Goal: Use online tool/utility: Utilize a website feature to perform a specific function

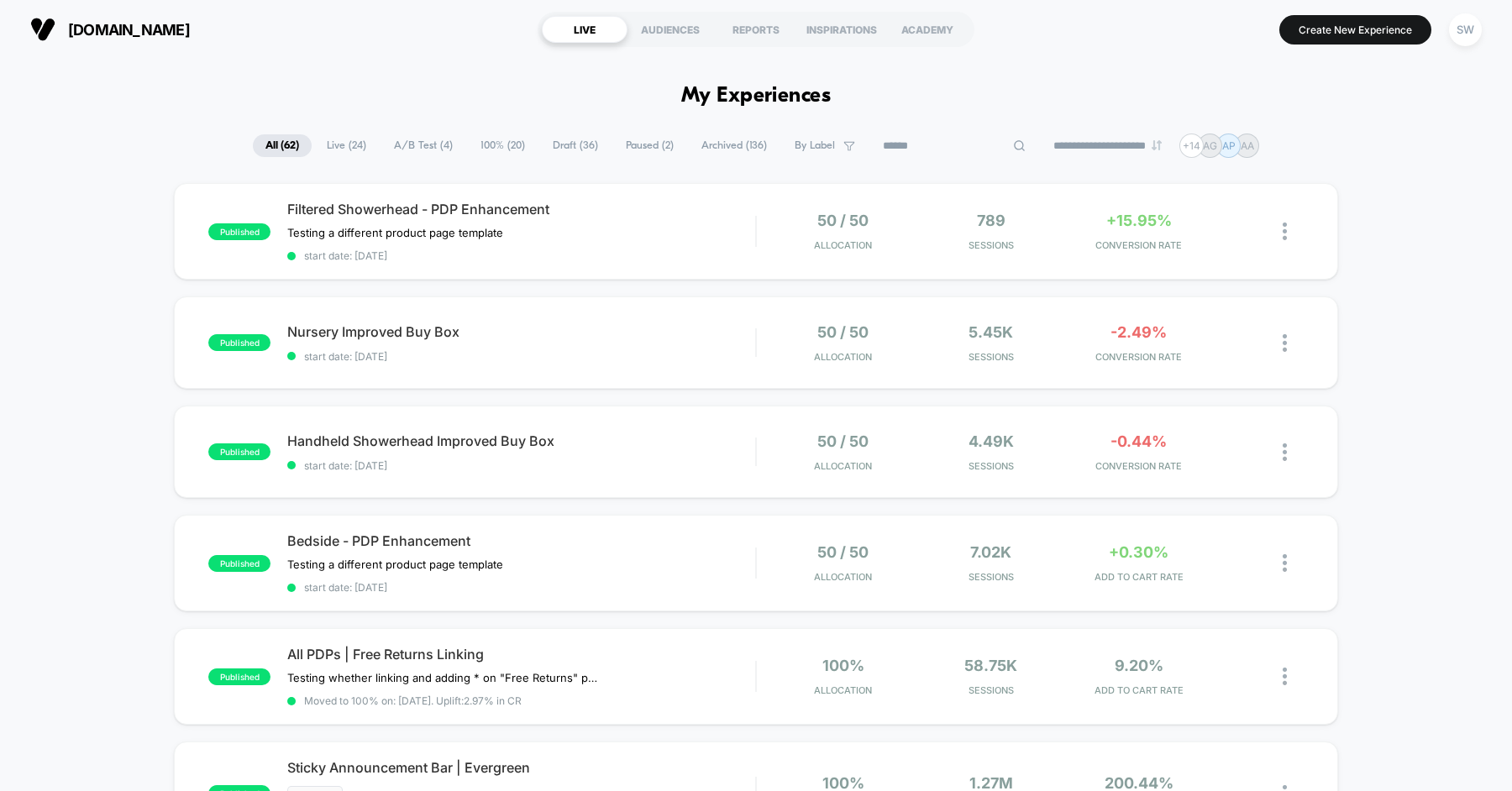
click at [968, 152] on input at bounding box center [954, 145] width 168 height 20
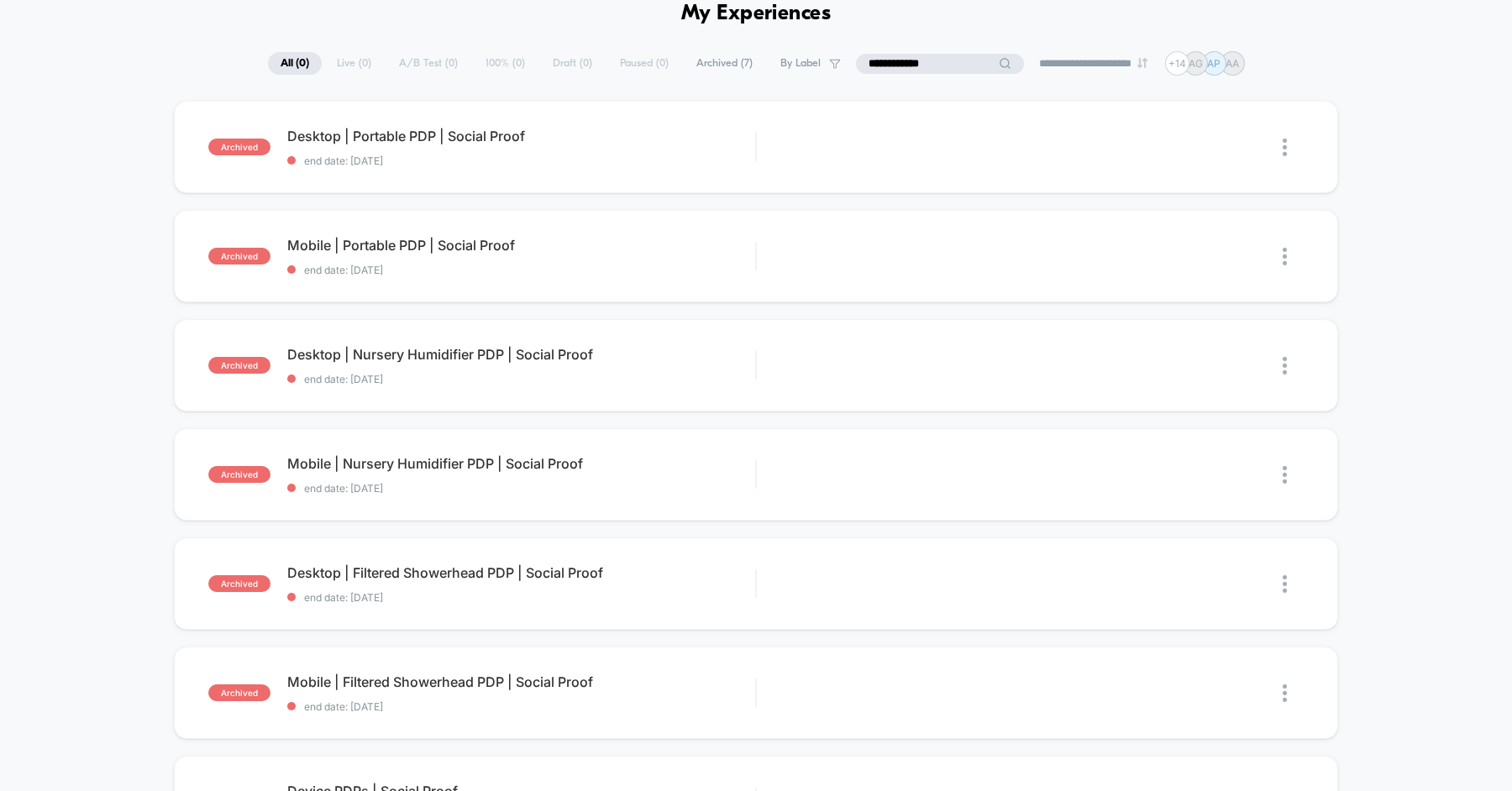
scroll to position [151, 0]
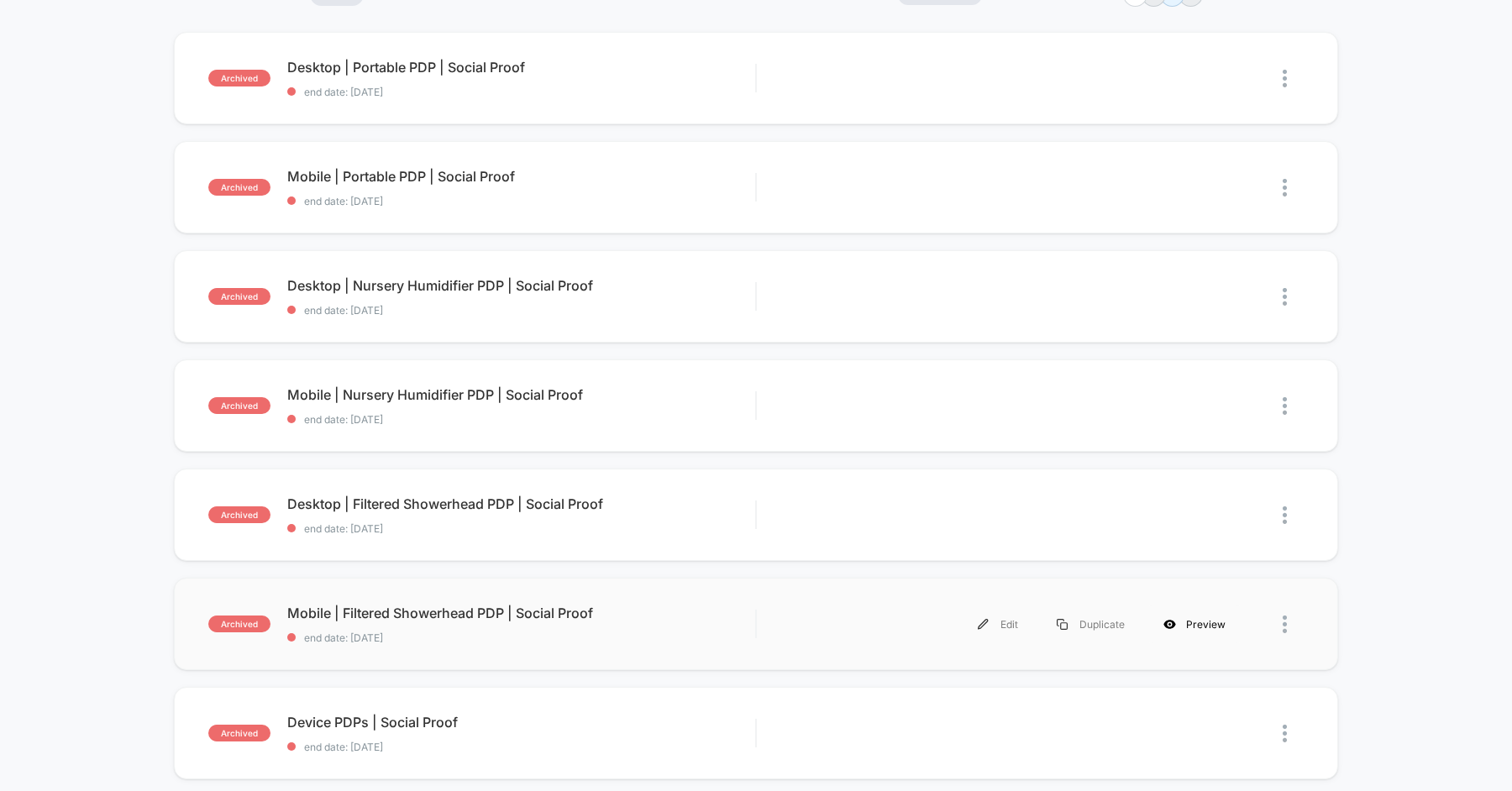
click at [1182, 619] on div "Preview" at bounding box center [1195, 624] width 101 height 38
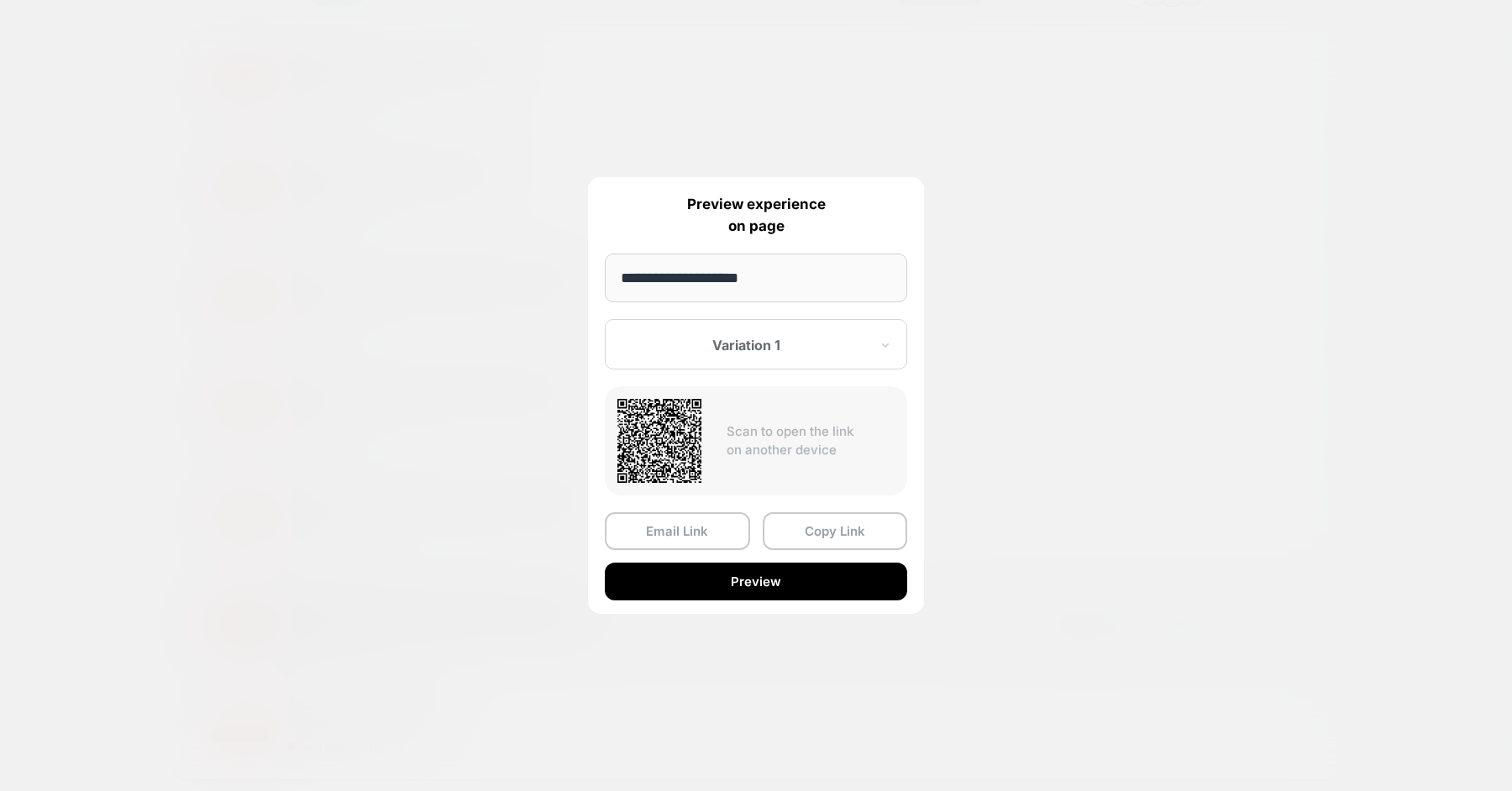
click at [769, 283] on input "**********" at bounding box center [756, 277] width 303 height 48
click at [445, 569] on div at bounding box center [756, 395] width 1512 height 791
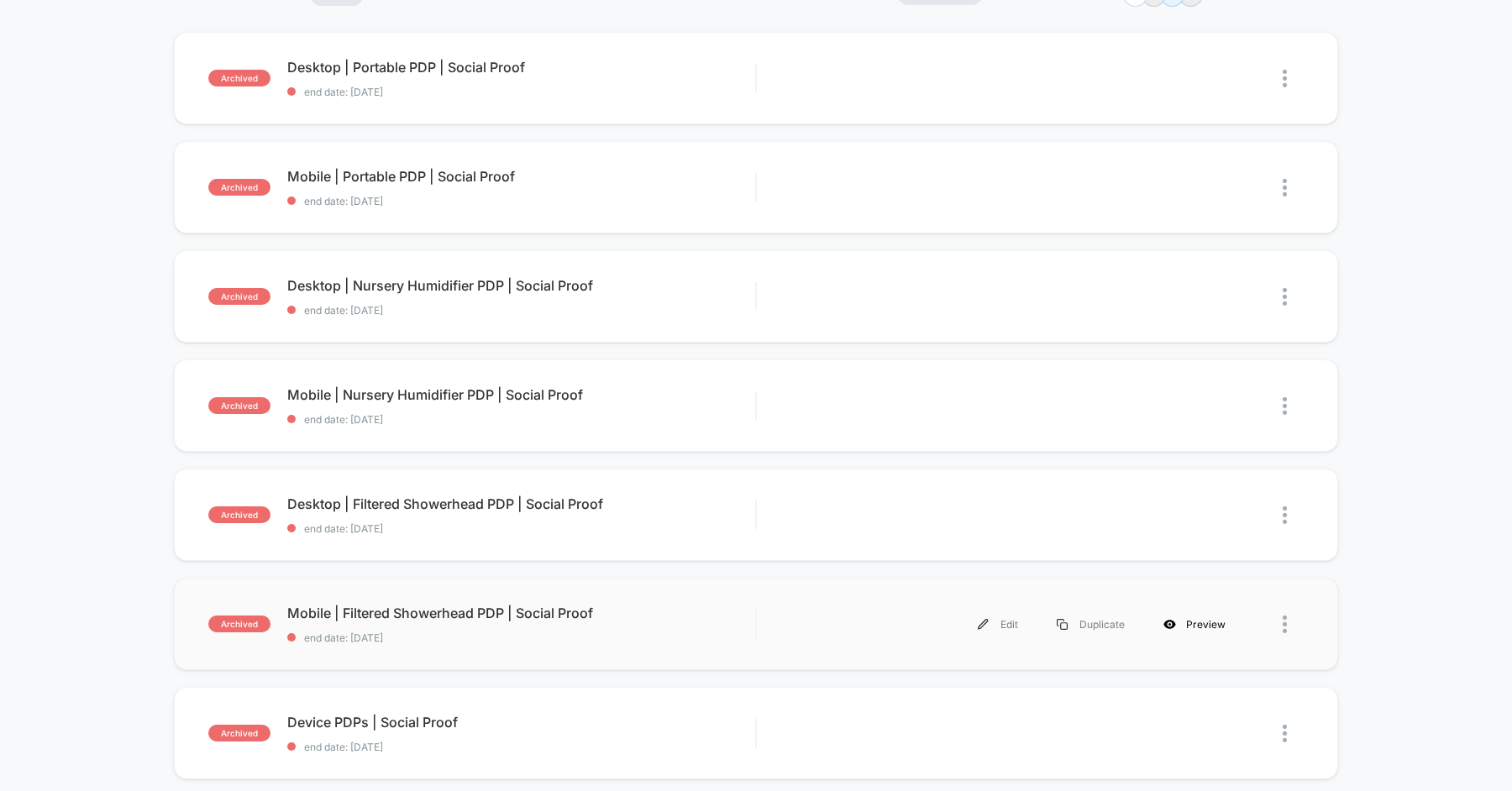
click at [1200, 628] on div "Preview" at bounding box center [1195, 624] width 101 height 38
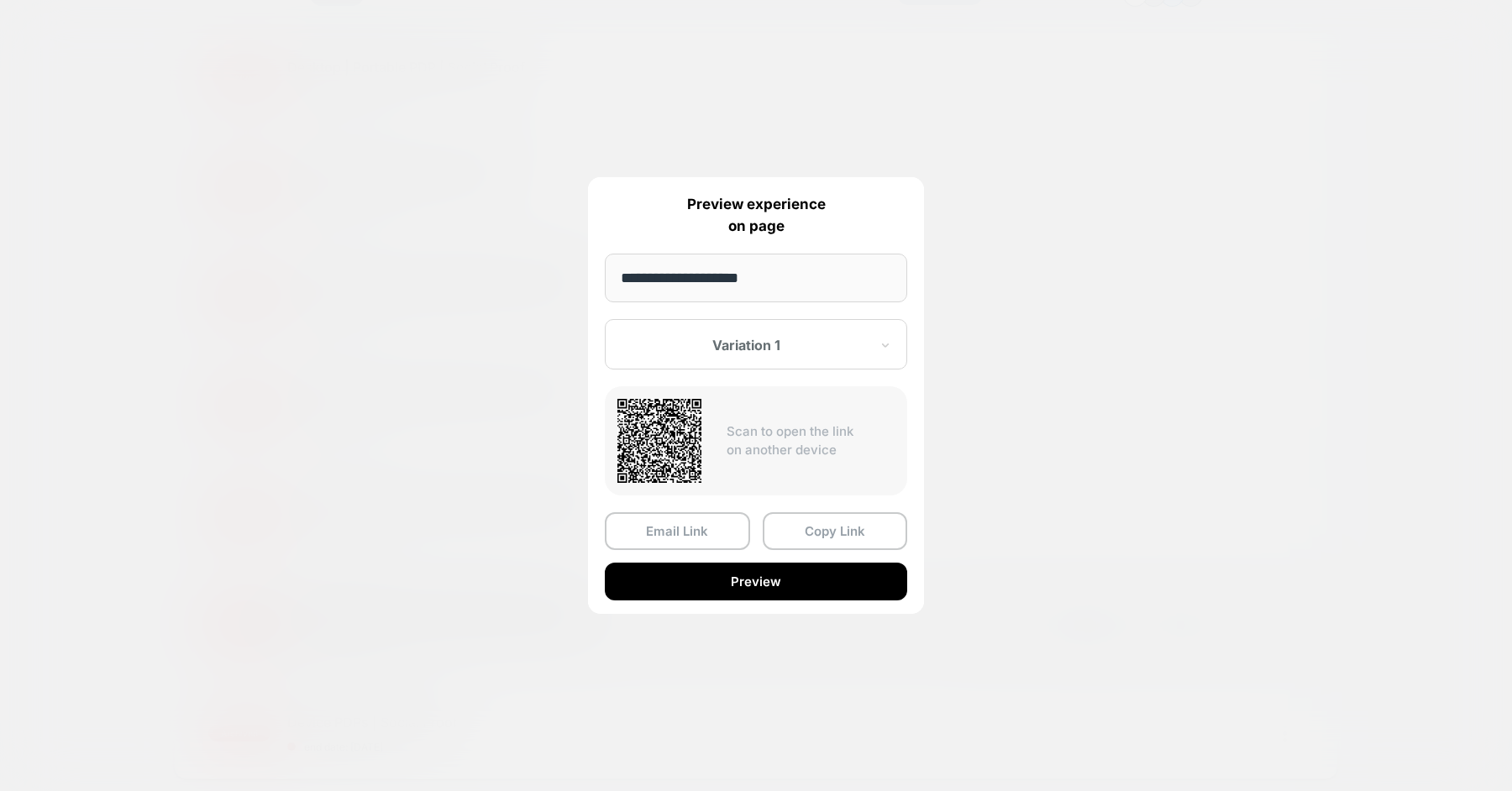
click at [802, 555] on div "Email Link Copy Link Preview" at bounding box center [756, 556] width 303 height 88
click at [776, 578] on button "Preview" at bounding box center [756, 582] width 303 height 38
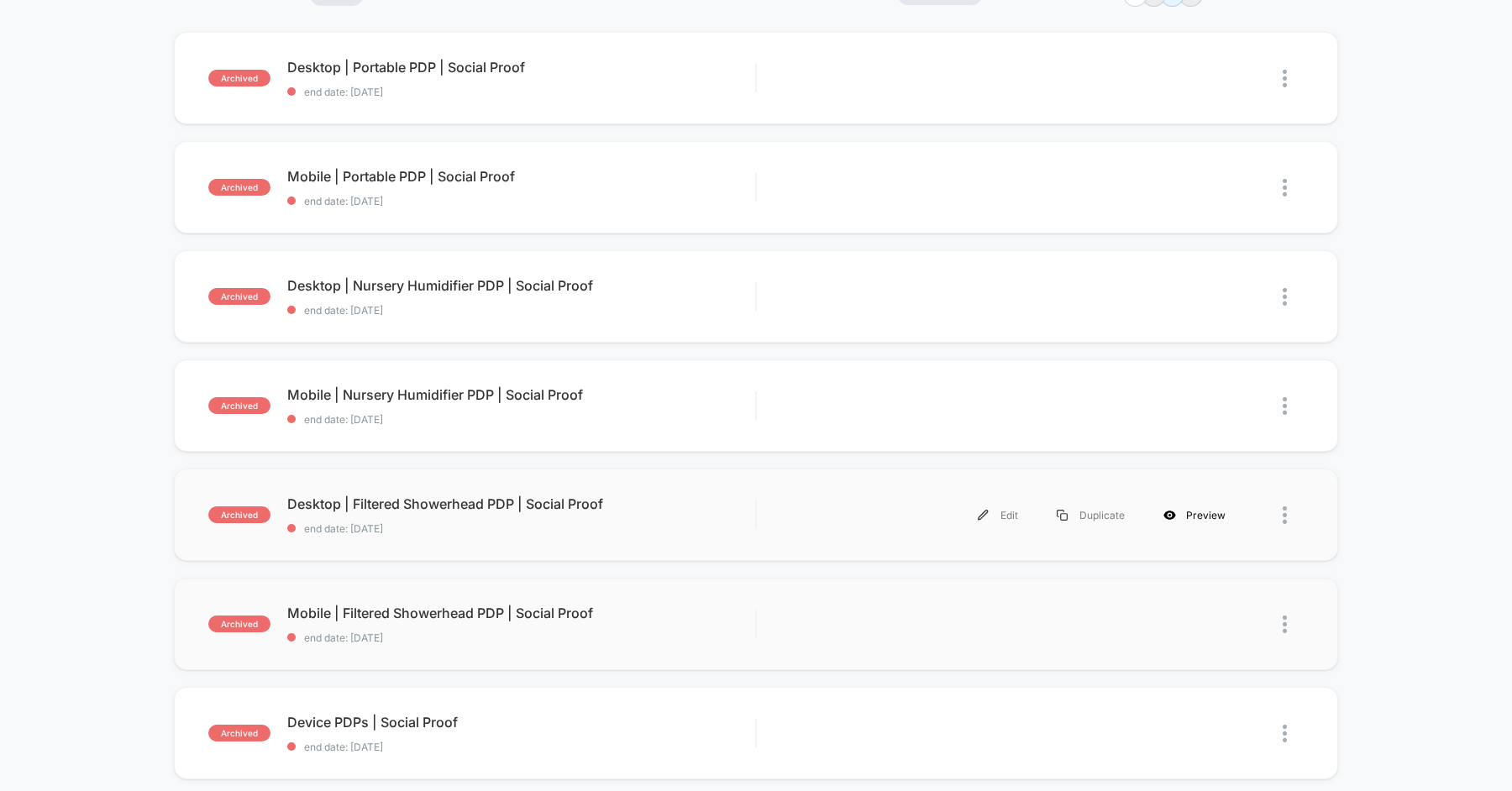
click at [1186, 513] on div "Preview" at bounding box center [1195, 515] width 101 height 38
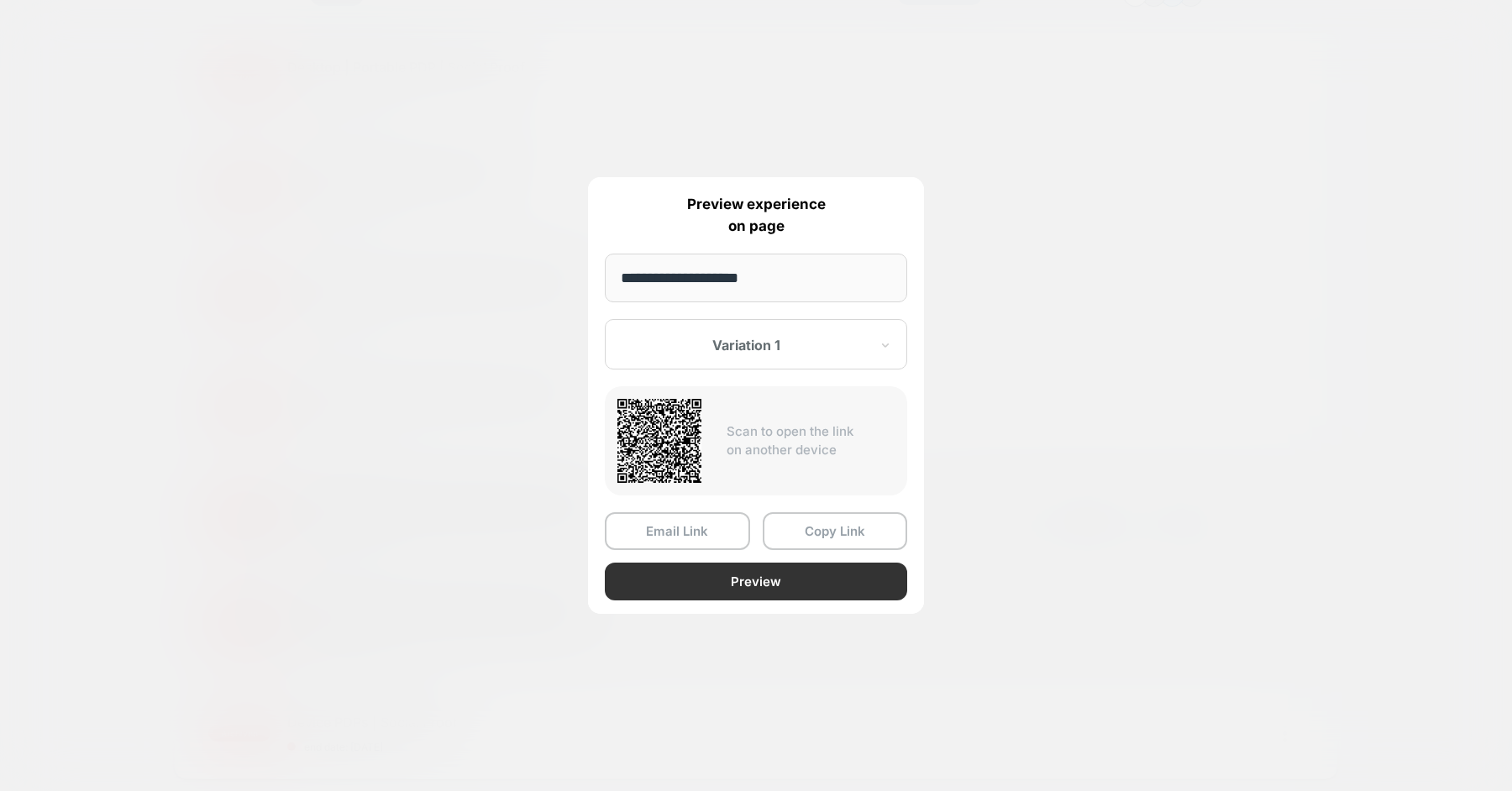
click at [772, 574] on button "Preview" at bounding box center [756, 582] width 303 height 38
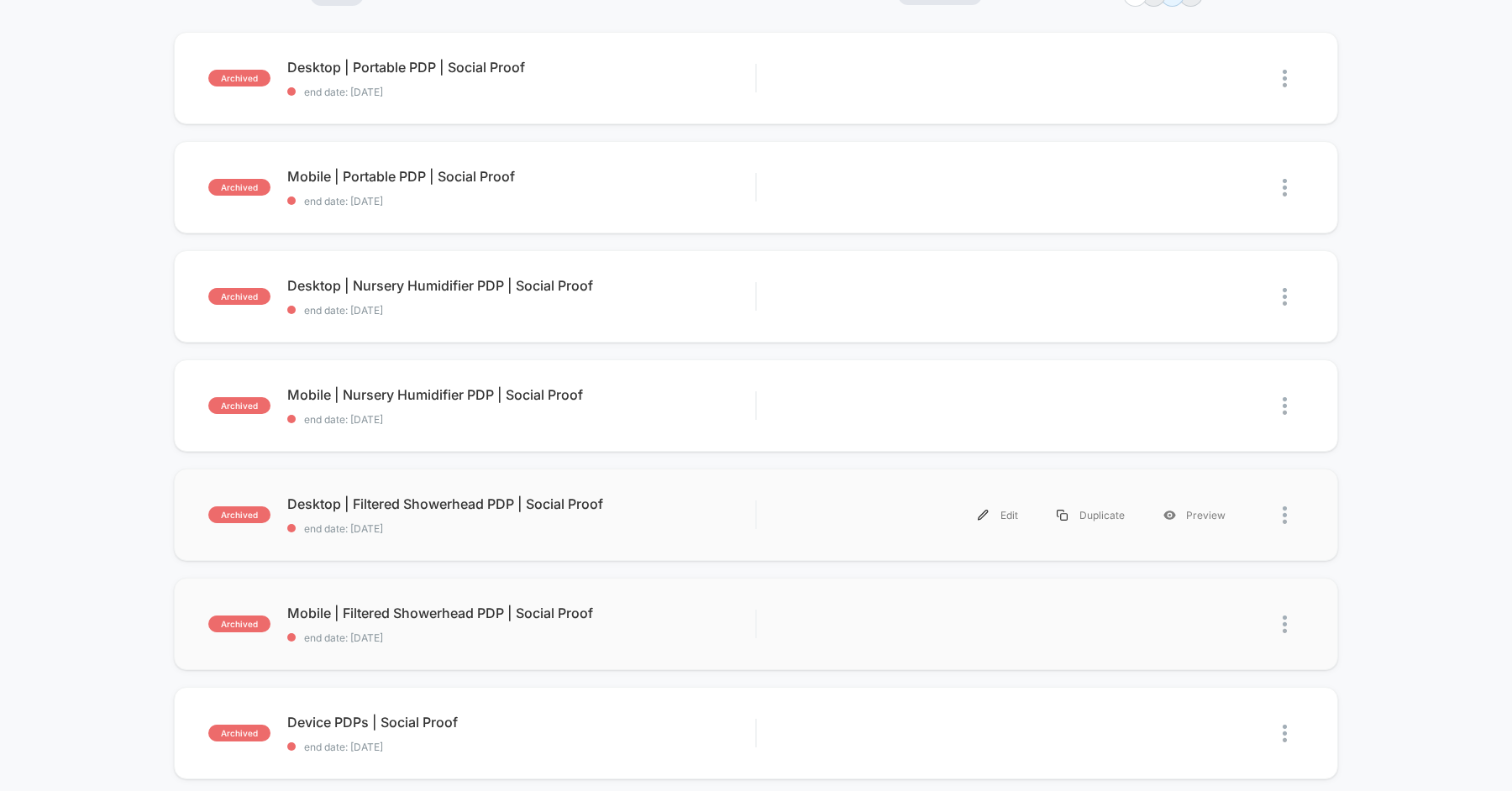
scroll to position [0, 0]
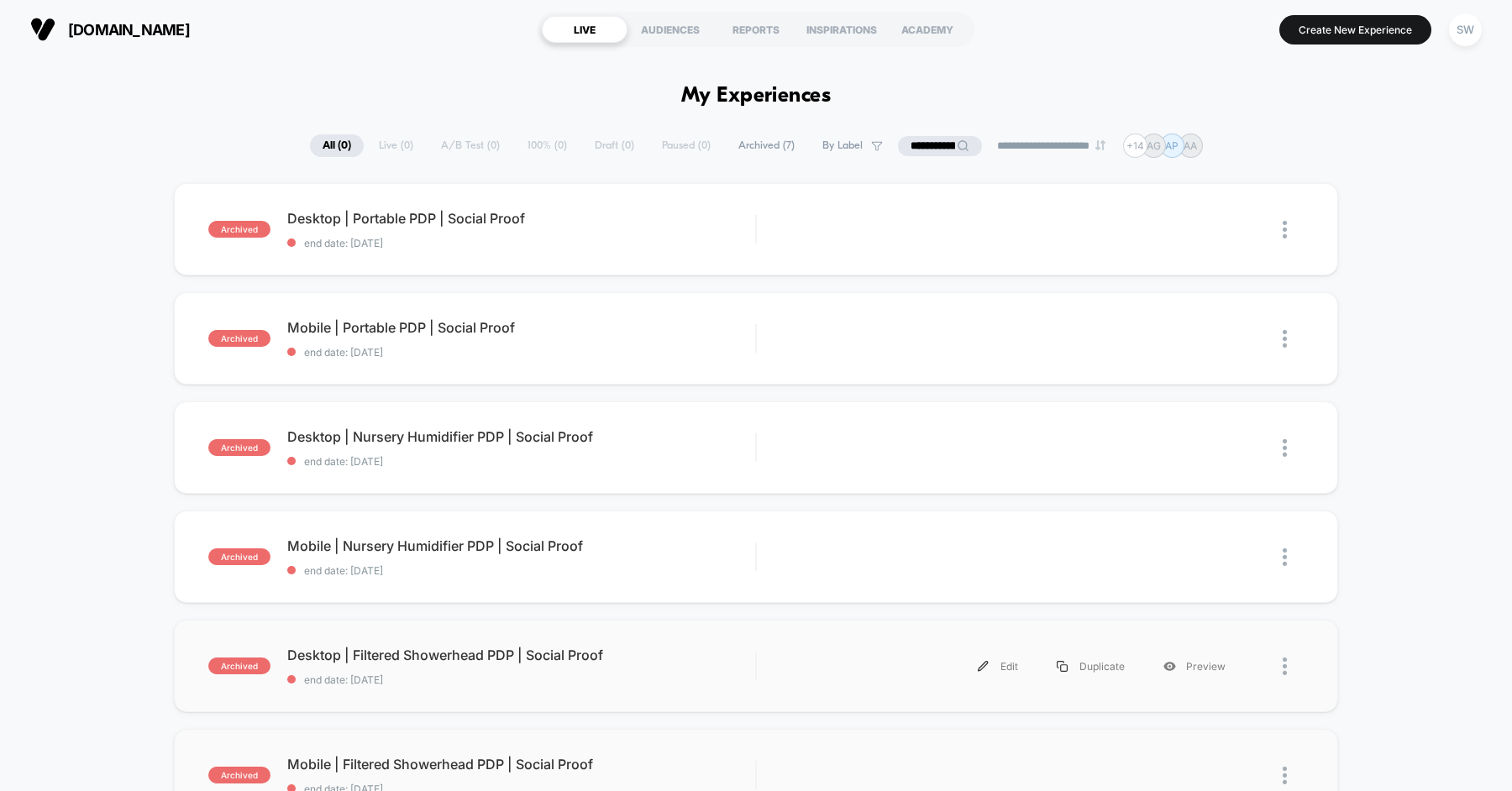
click at [924, 141] on input "**********" at bounding box center [939, 145] width 84 height 20
paste input "**********"
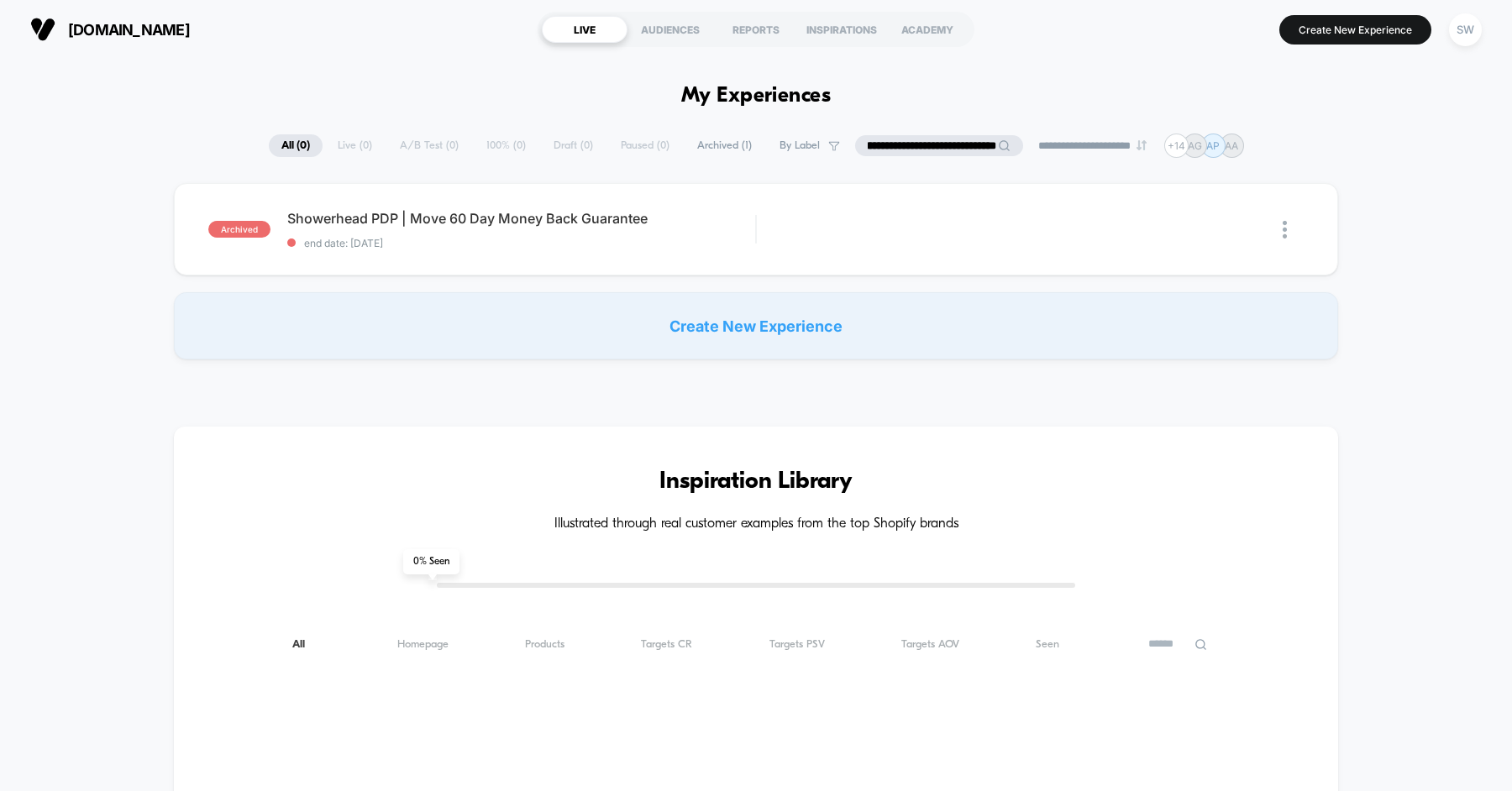
type input "**********"
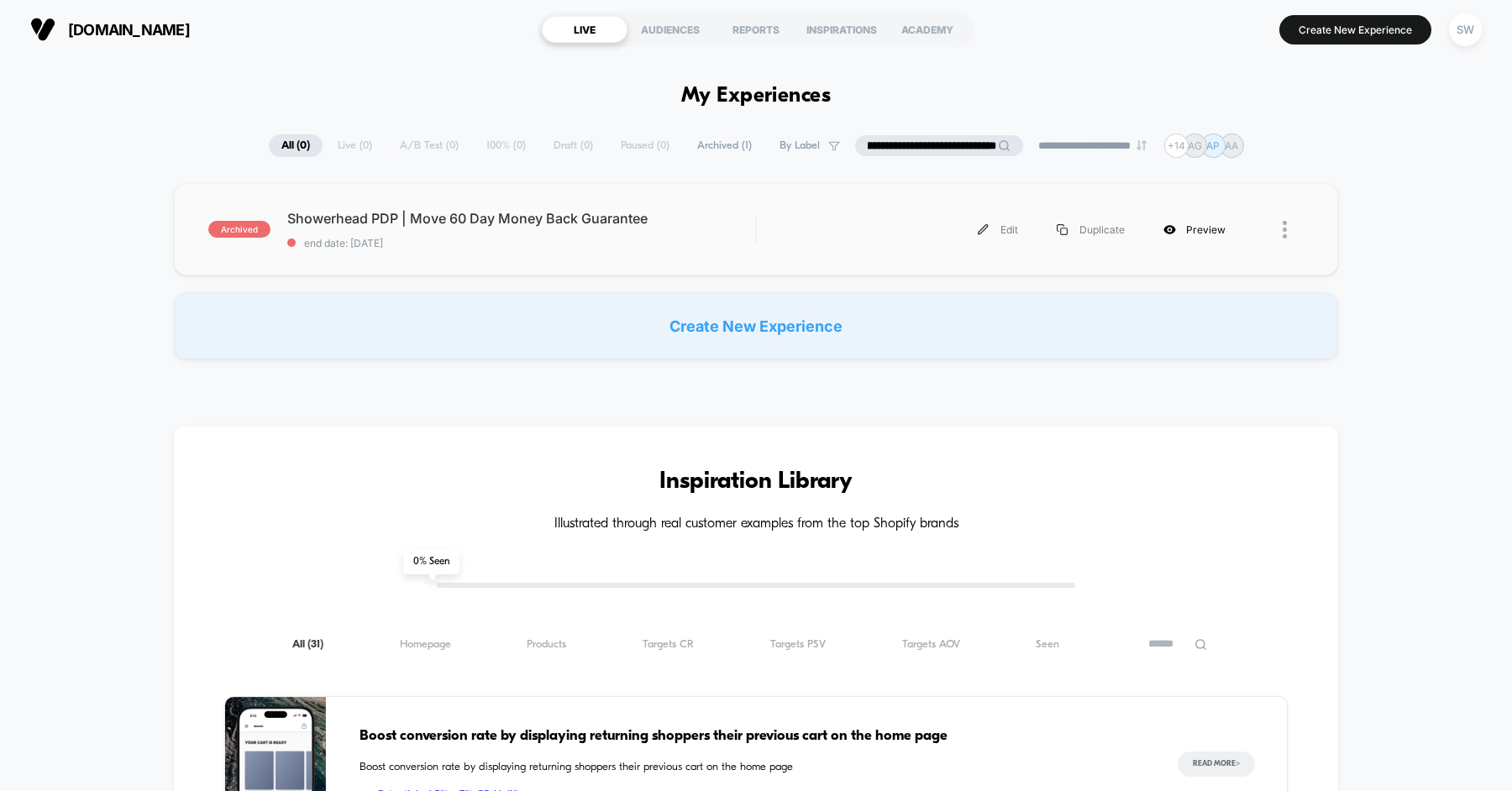
click at [1182, 227] on div "Preview" at bounding box center [1195, 230] width 101 height 38
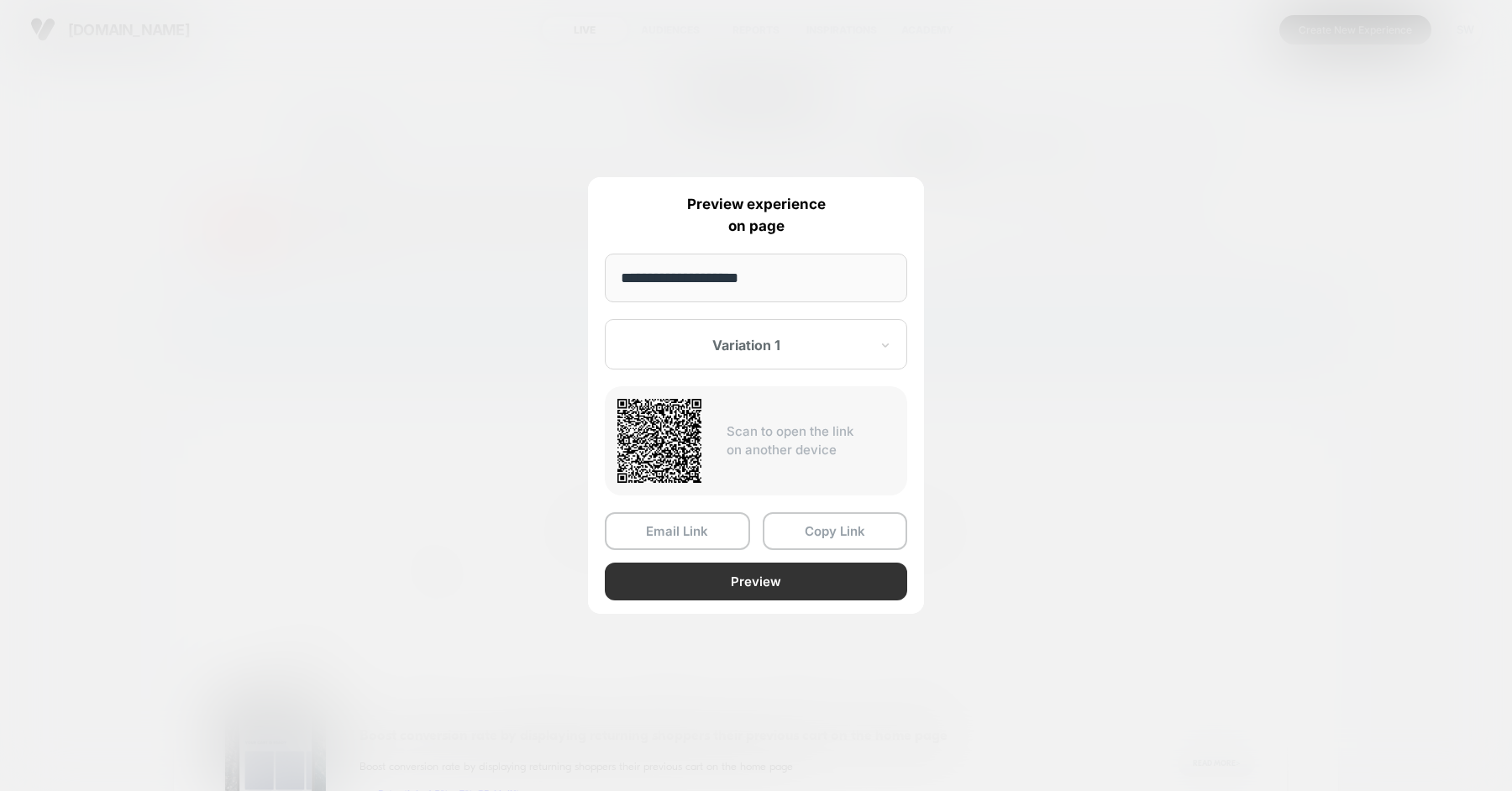
click at [787, 573] on button "Preview" at bounding box center [756, 582] width 303 height 38
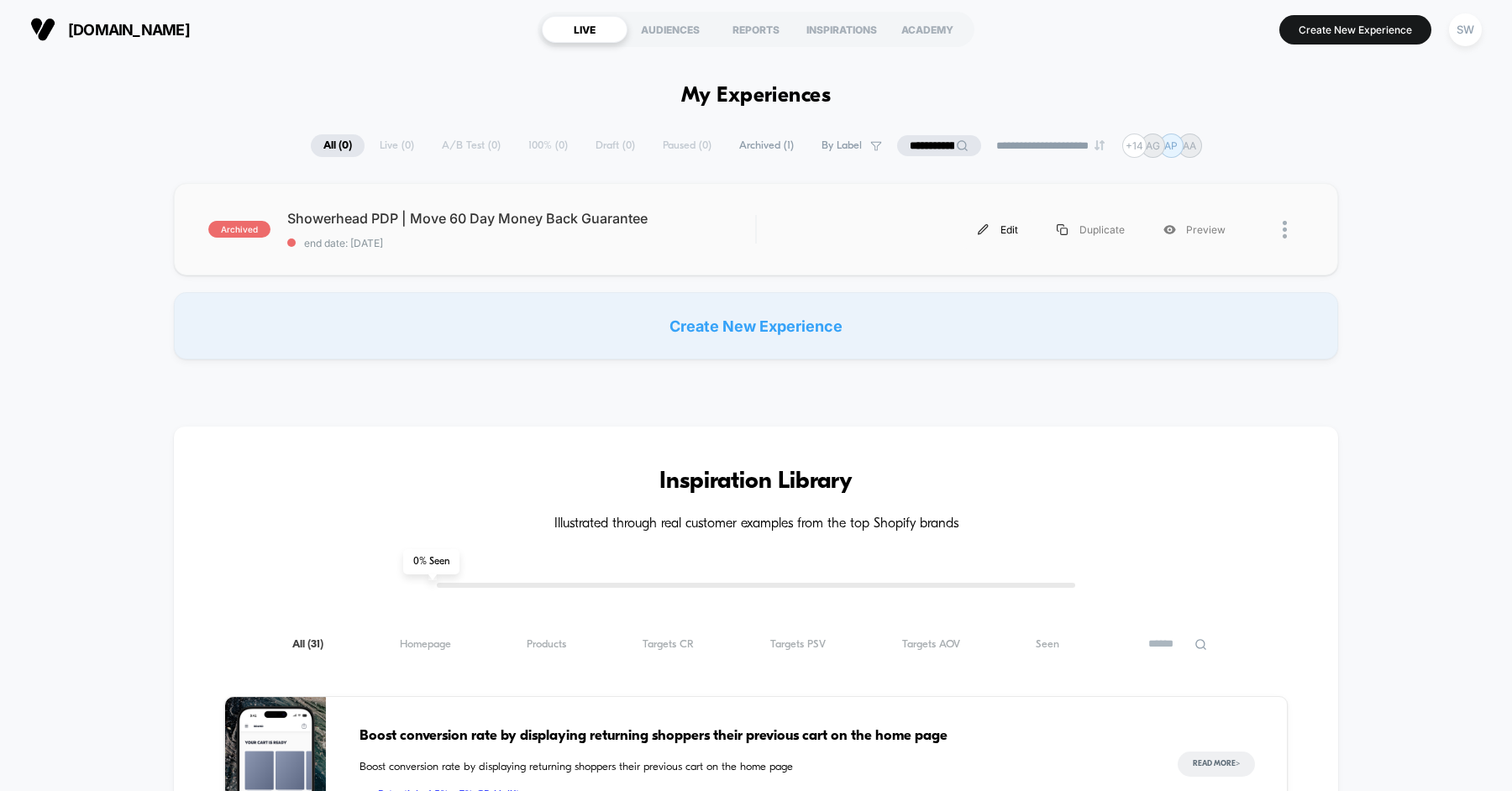
click at [1013, 226] on div "Edit" at bounding box center [997, 230] width 79 height 38
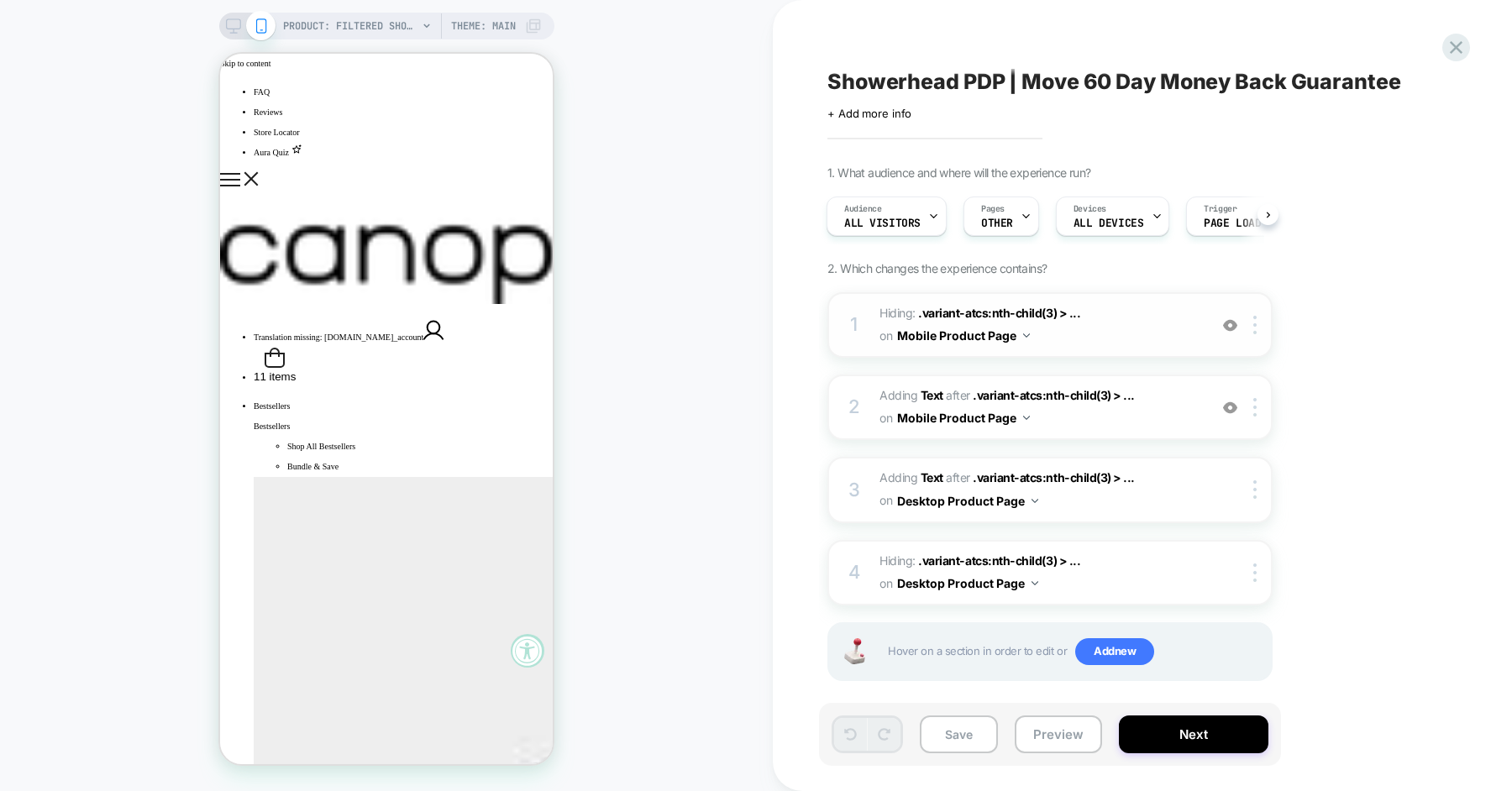
click at [1146, 329] on span "Hiding : .variant-atcs:nth-child(3) > ... .variant-atcs:nth-child(3) > .buybox-…" at bounding box center [1040, 325] width 320 height 45
click at [1226, 324] on img at bounding box center [1230, 325] width 15 height 15
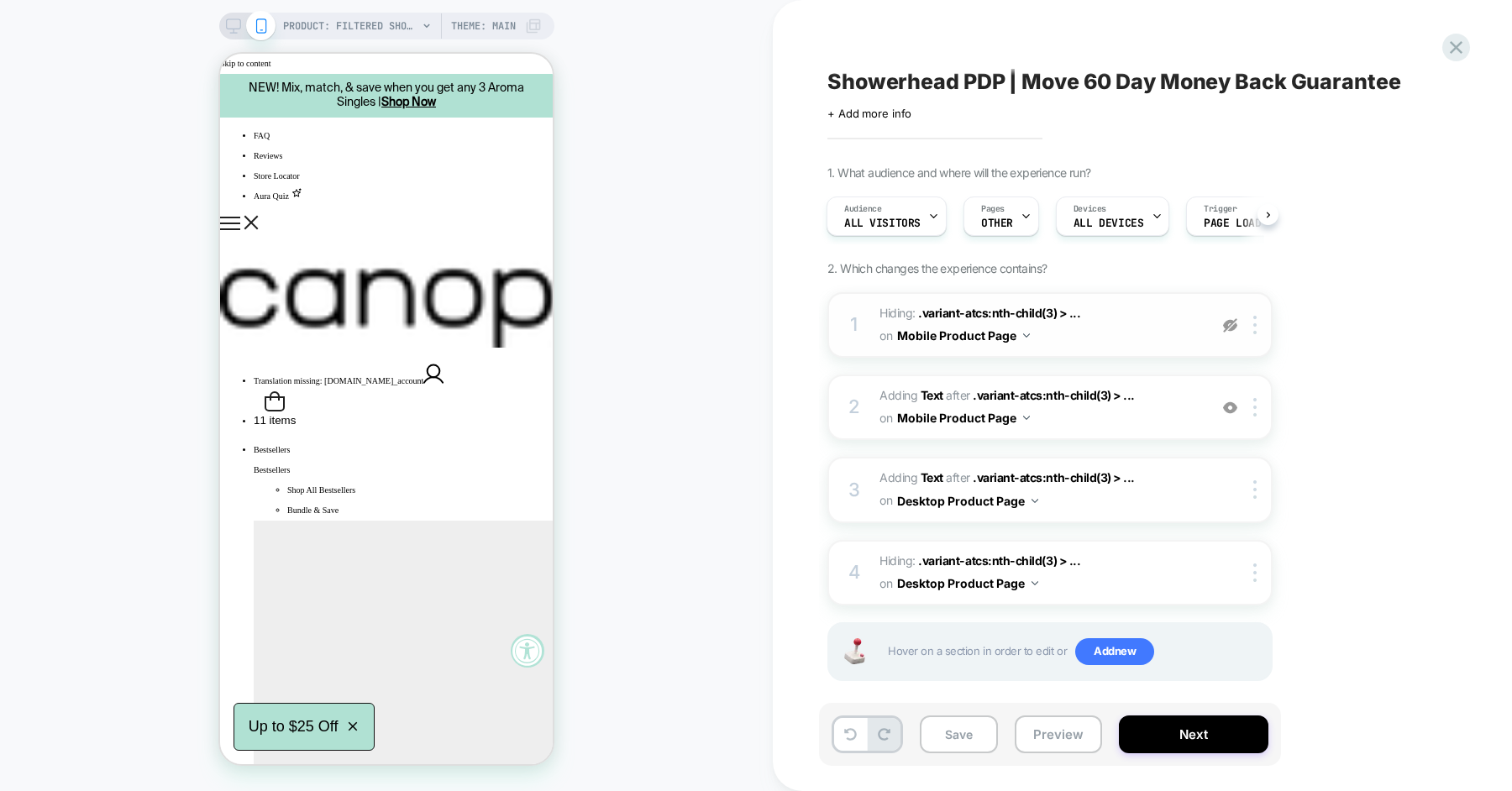
click at [1226, 324] on img at bounding box center [1230, 325] width 15 height 15
click at [1231, 326] on img at bounding box center [1230, 325] width 15 height 15
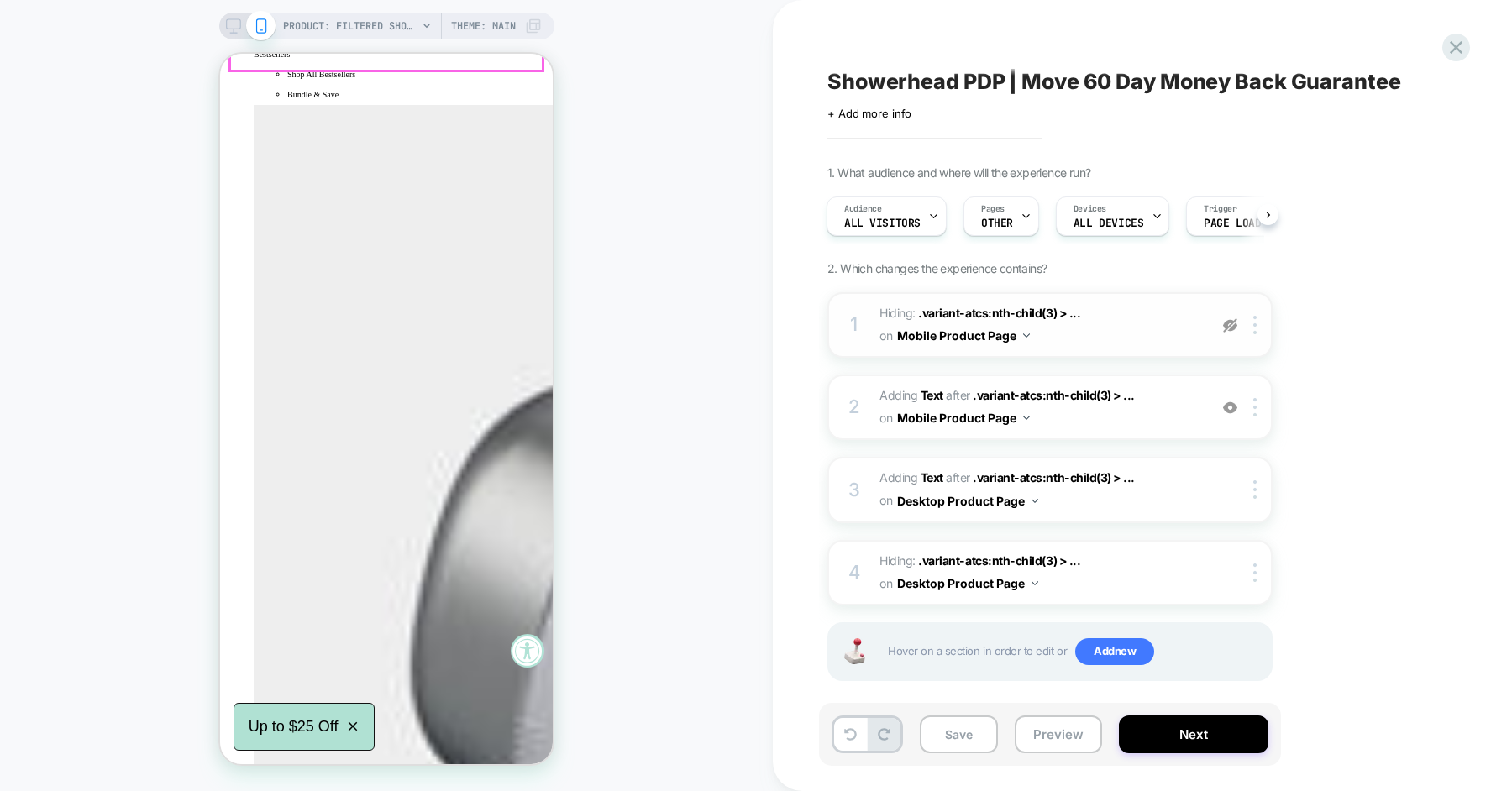
scroll to position [453, 0]
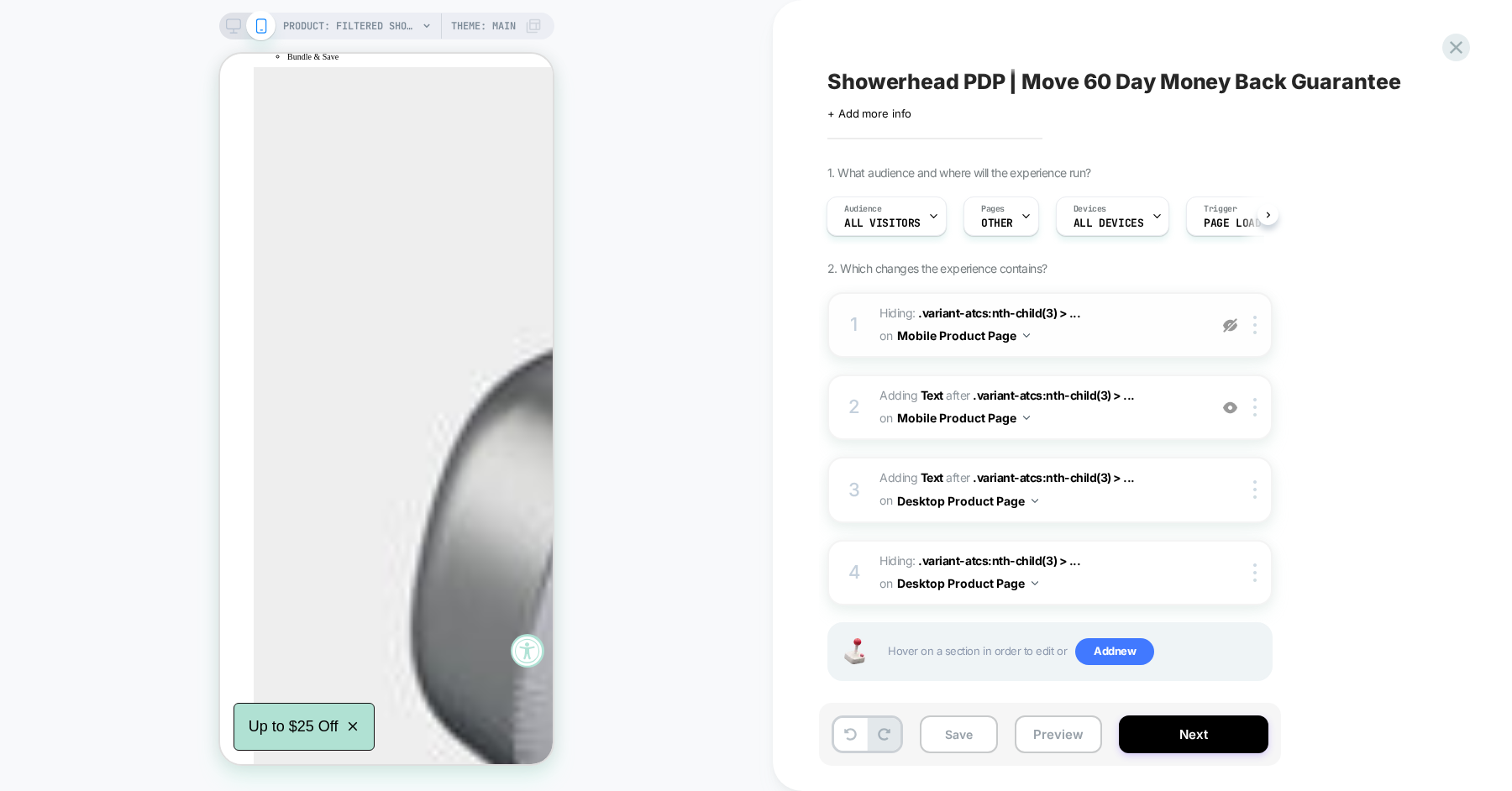
click at [1229, 321] on img at bounding box center [1230, 325] width 15 height 15
click at [1234, 402] on img at bounding box center [1230, 407] width 15 height 15
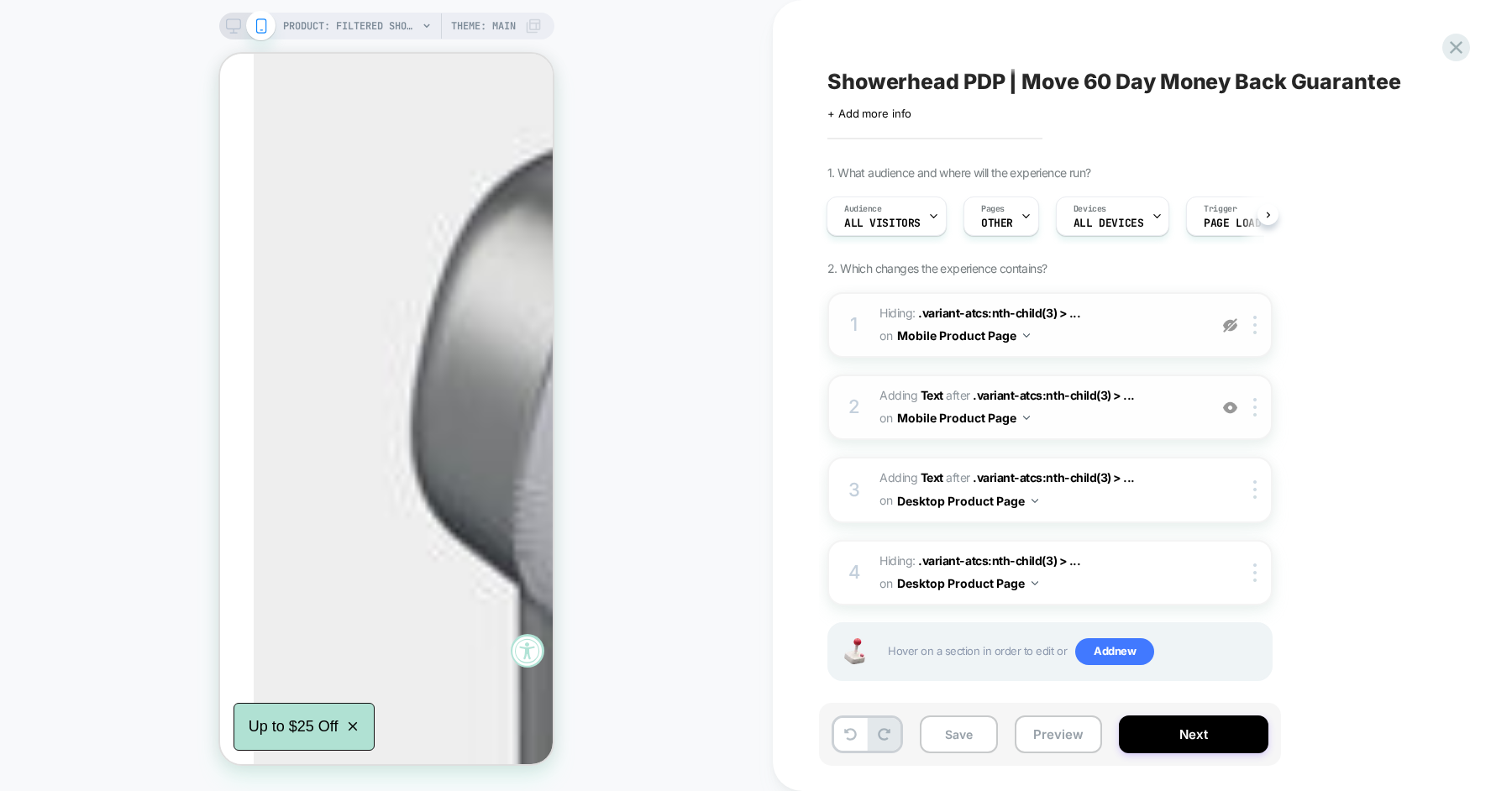
scroll to position [493, 0]
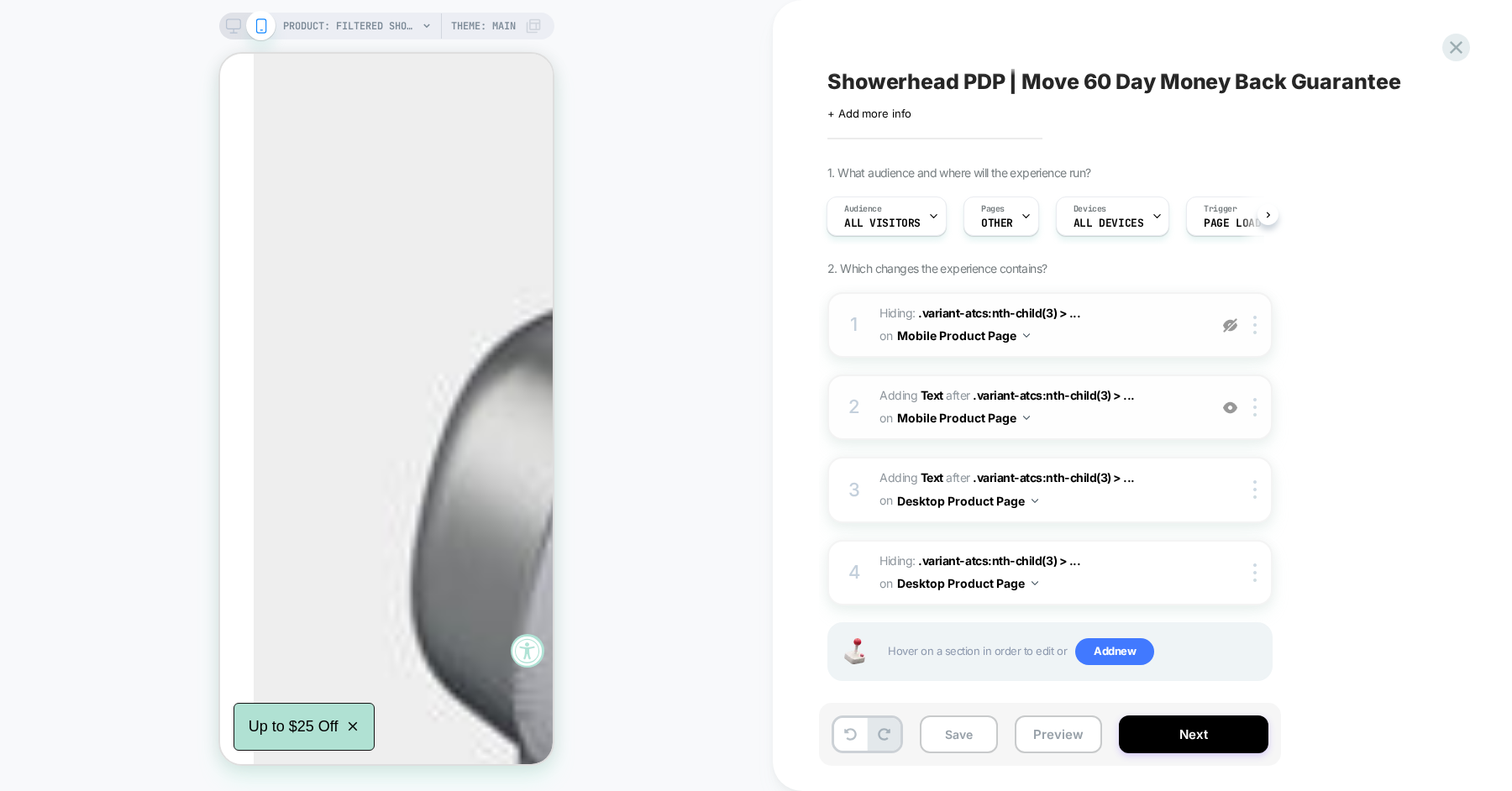
click at [1231, 403] on img at bounding box center [1230, 407] width 15 height 15
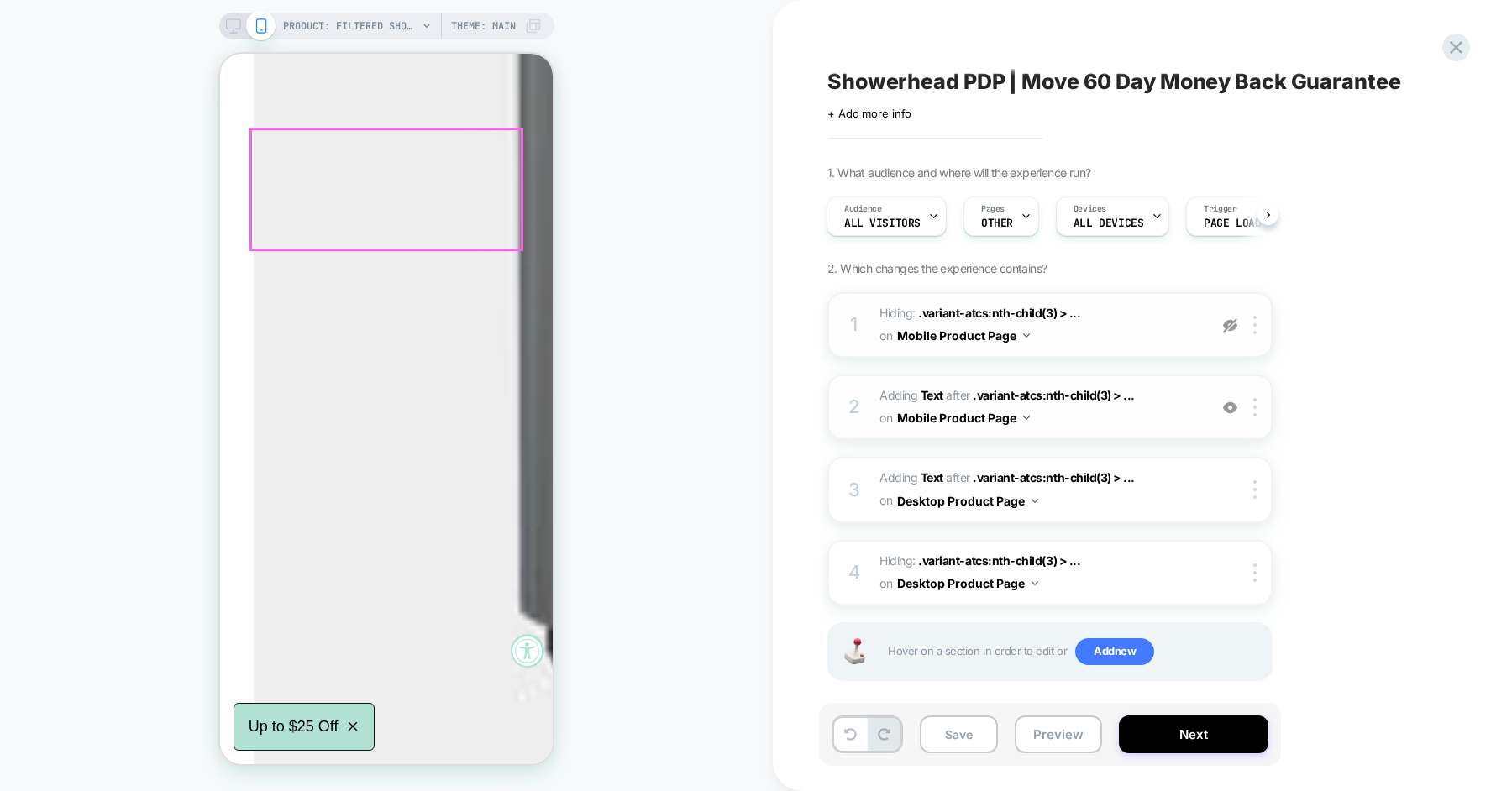
scroll to position [1325, 0]
click at [1232, 407] on img at bounding box center [1230, 407] width 15 height 15
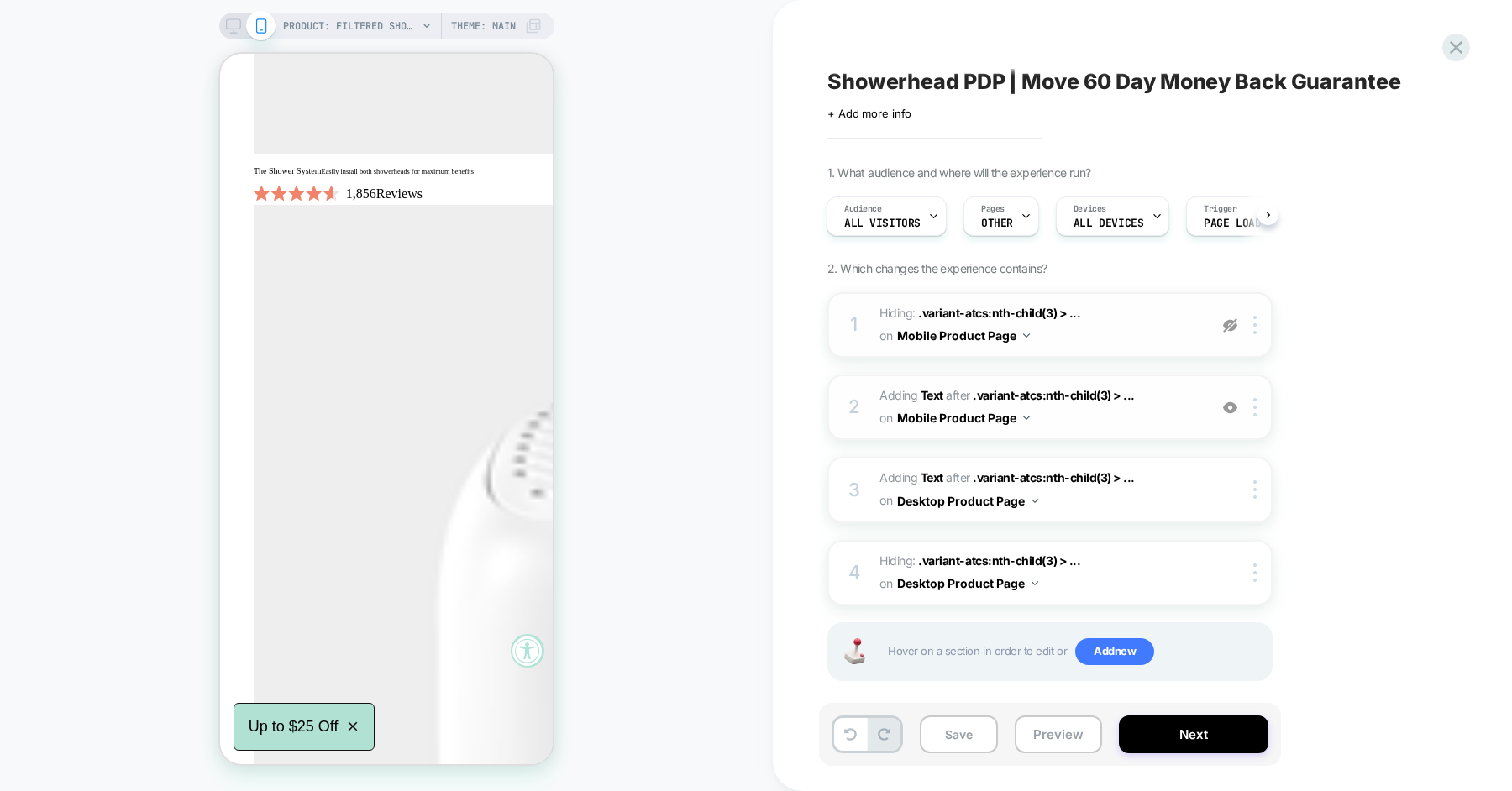
scroll to position [2078, 0]
click at [1227, 402] on img at bounding box center [1230, 407] width 15 height 15
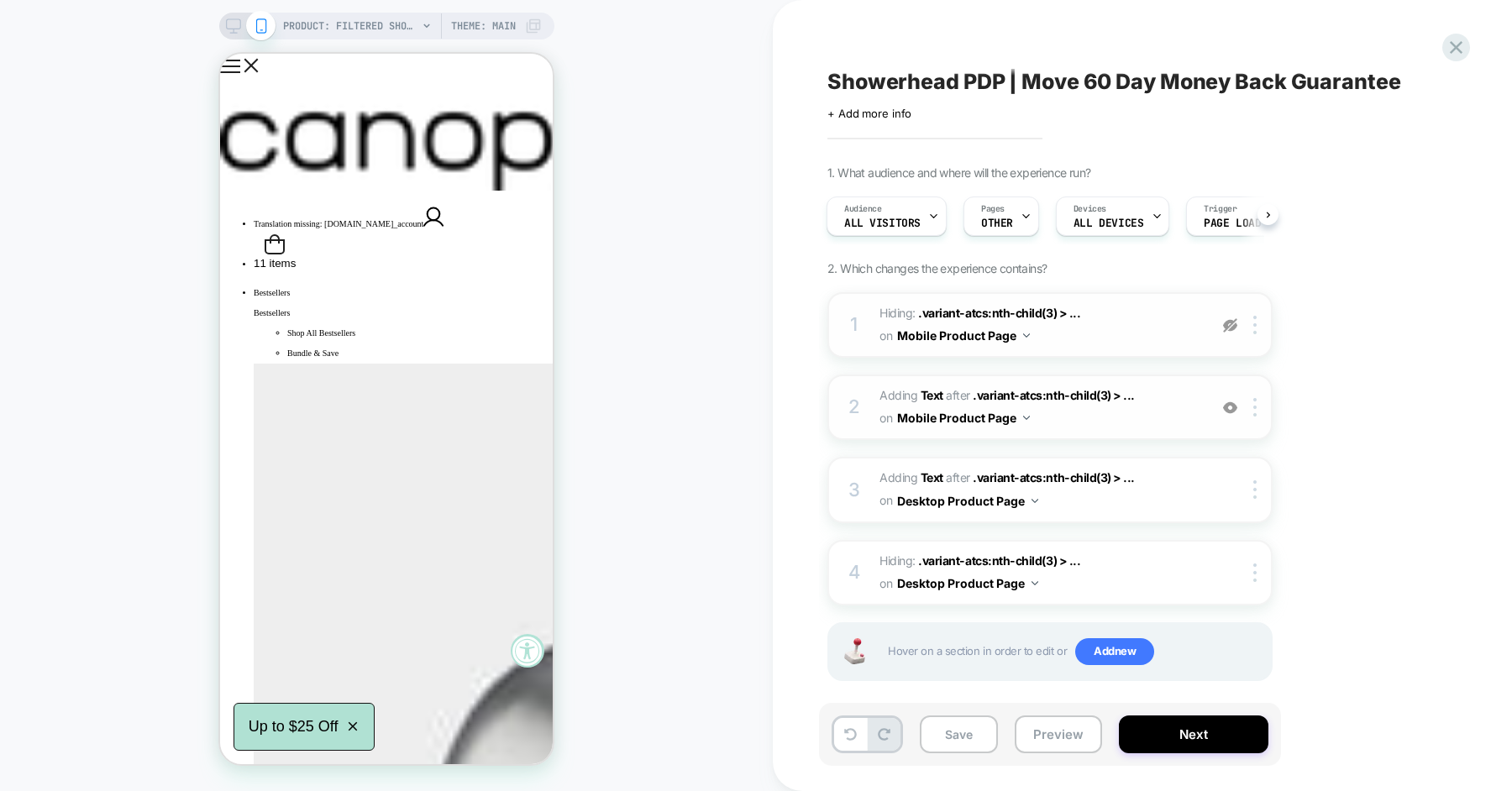
scroll to position [0, 0]
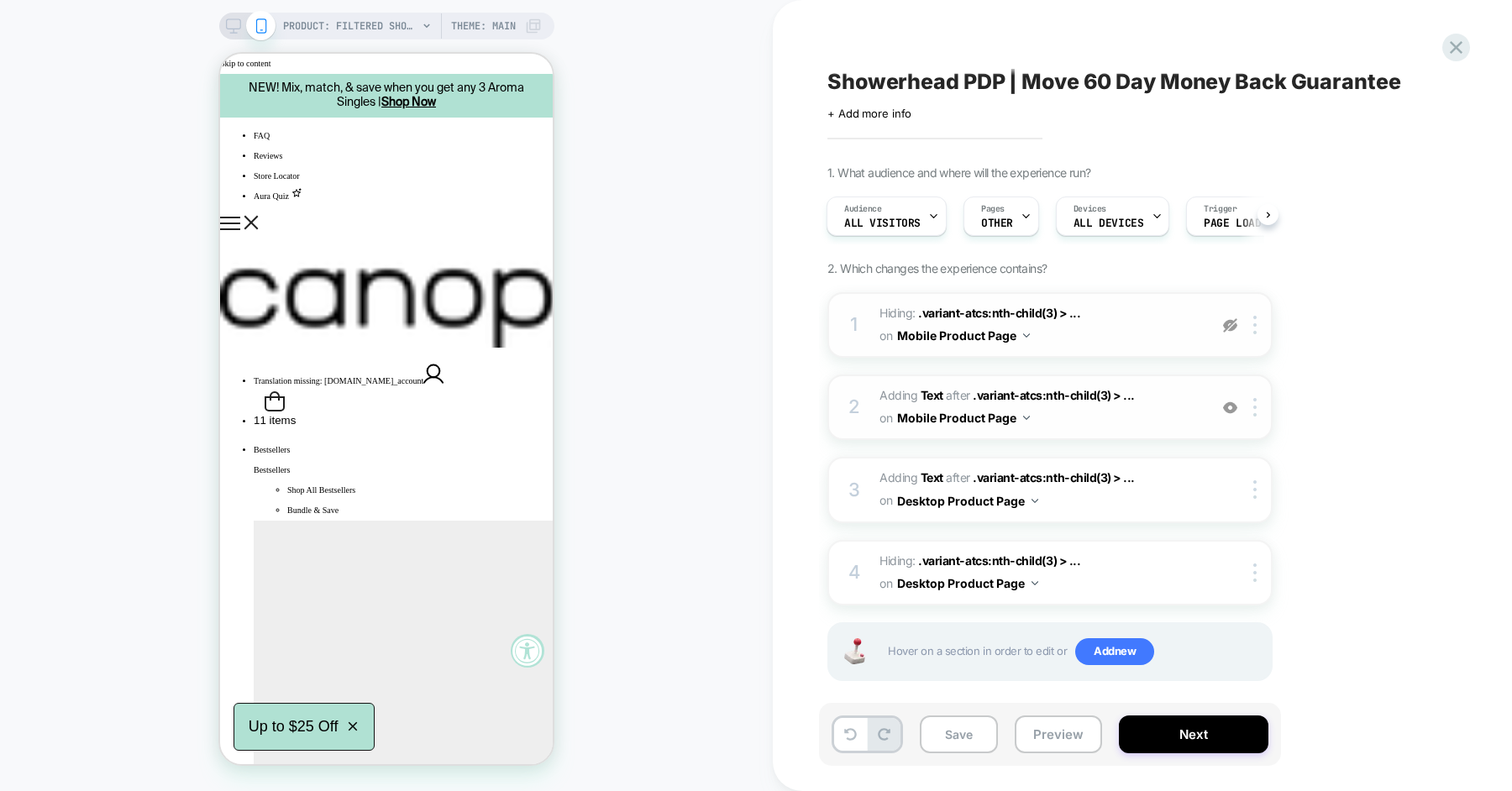
click at [1071, 411] on span "#_loomi_addon_1710357447771 Adding Text AFTER .variant-atcs:nth-child(3) > ... …" at bounding box center [1040, 407] width 320 height 45
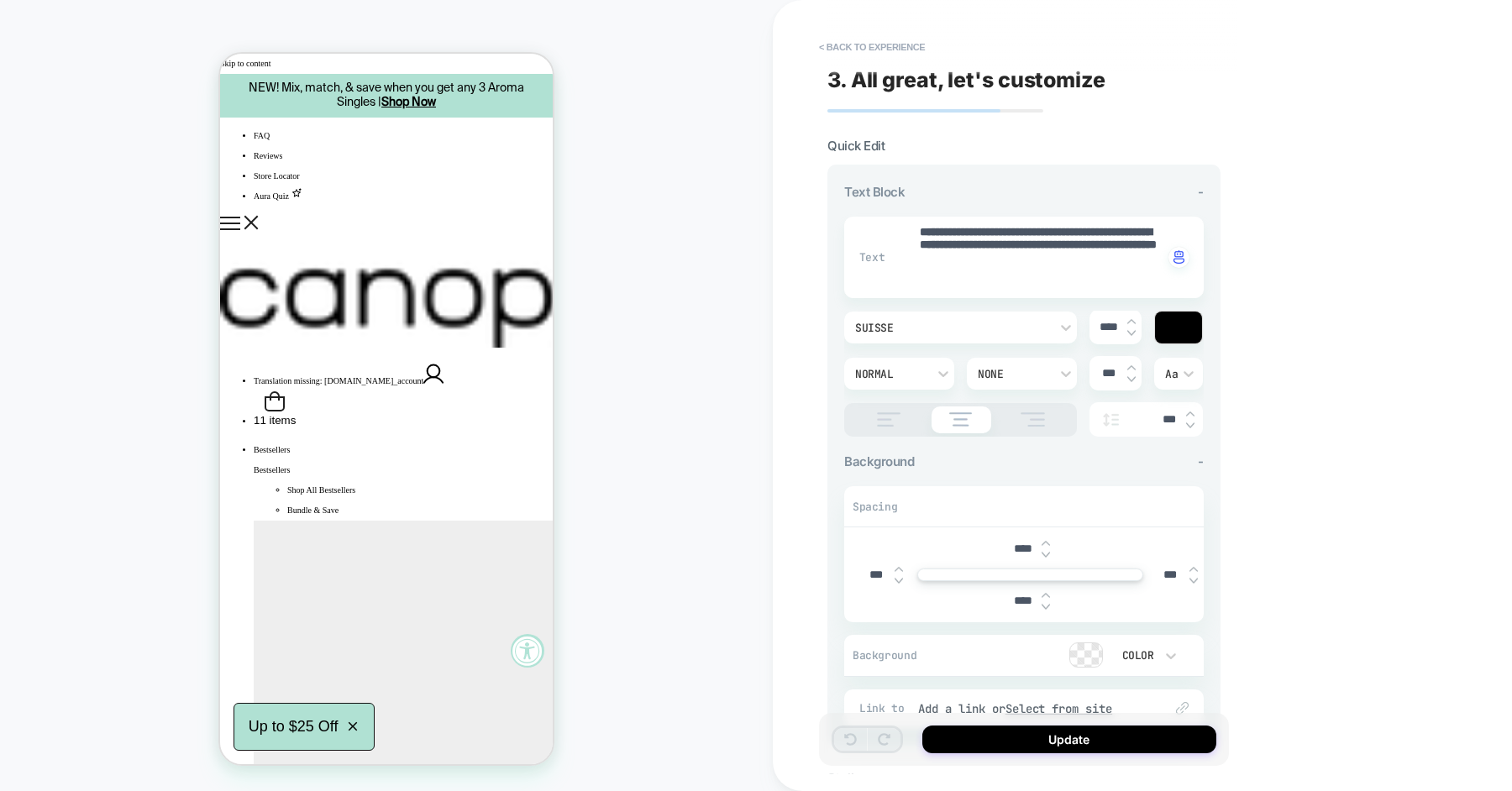
type textarea "*"
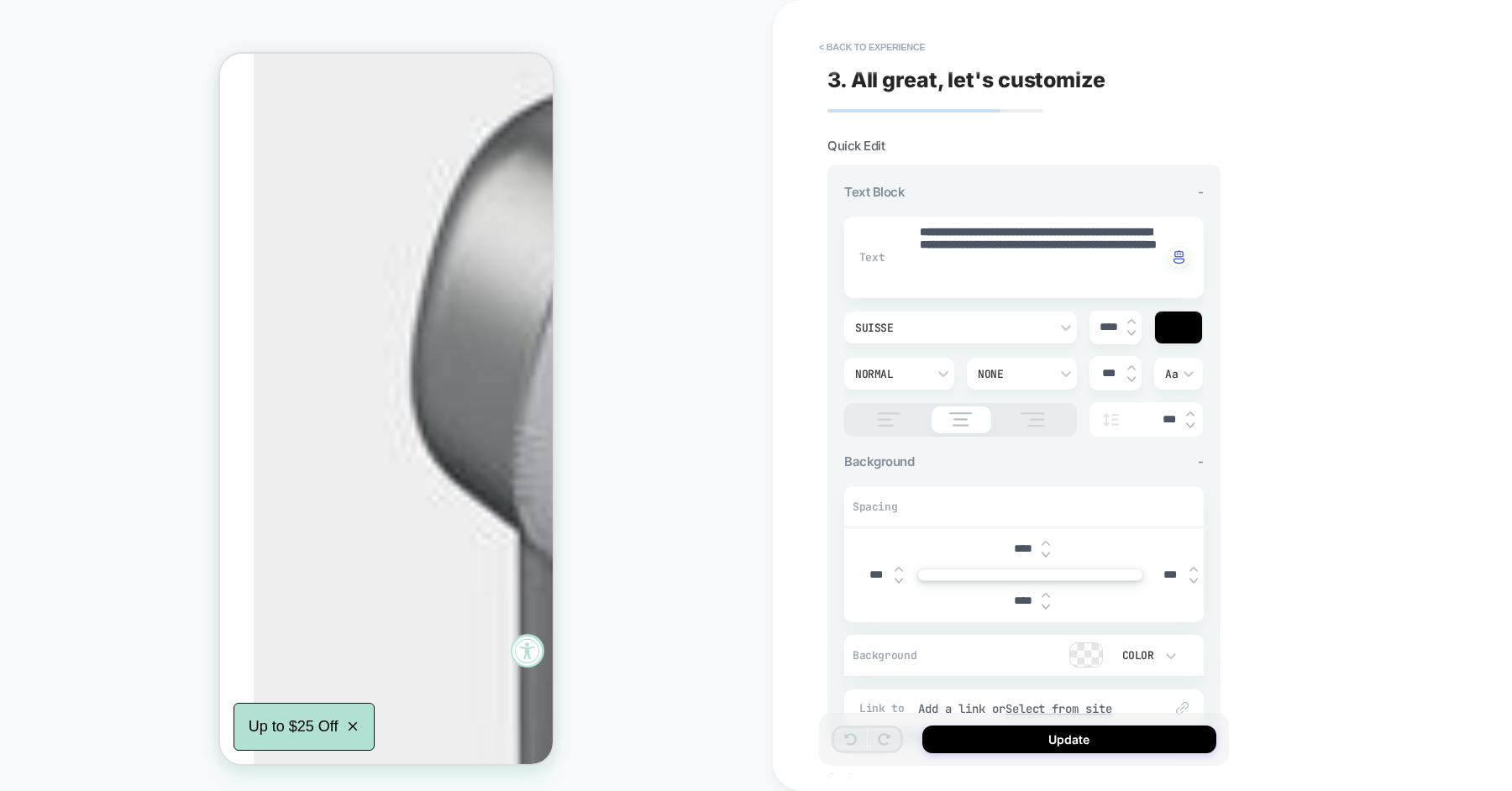
scroll to position [639, 0]
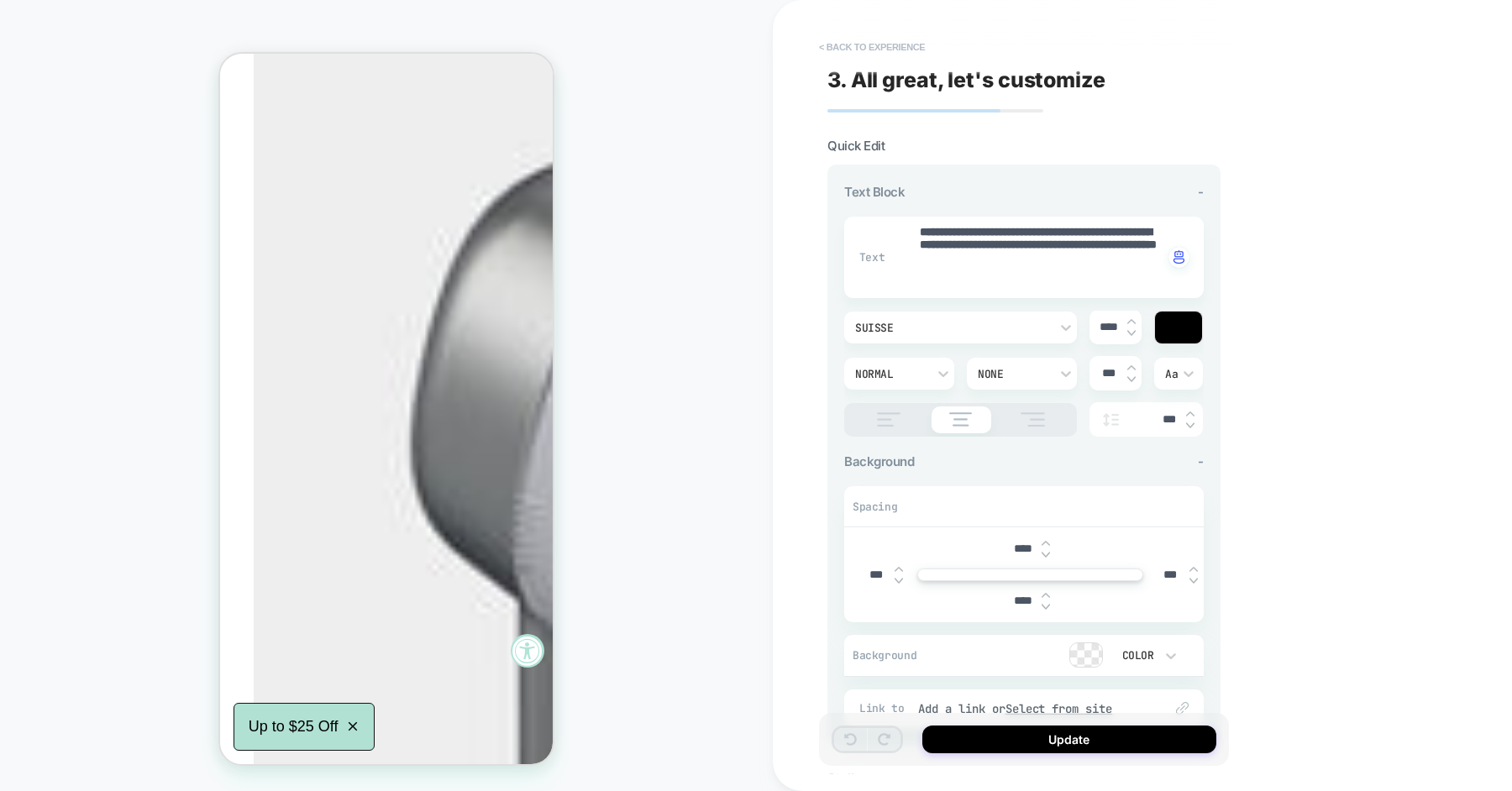
click at [875, 41] on button "< Back to experience" at bounding box center [872, 47] width 123 height 27
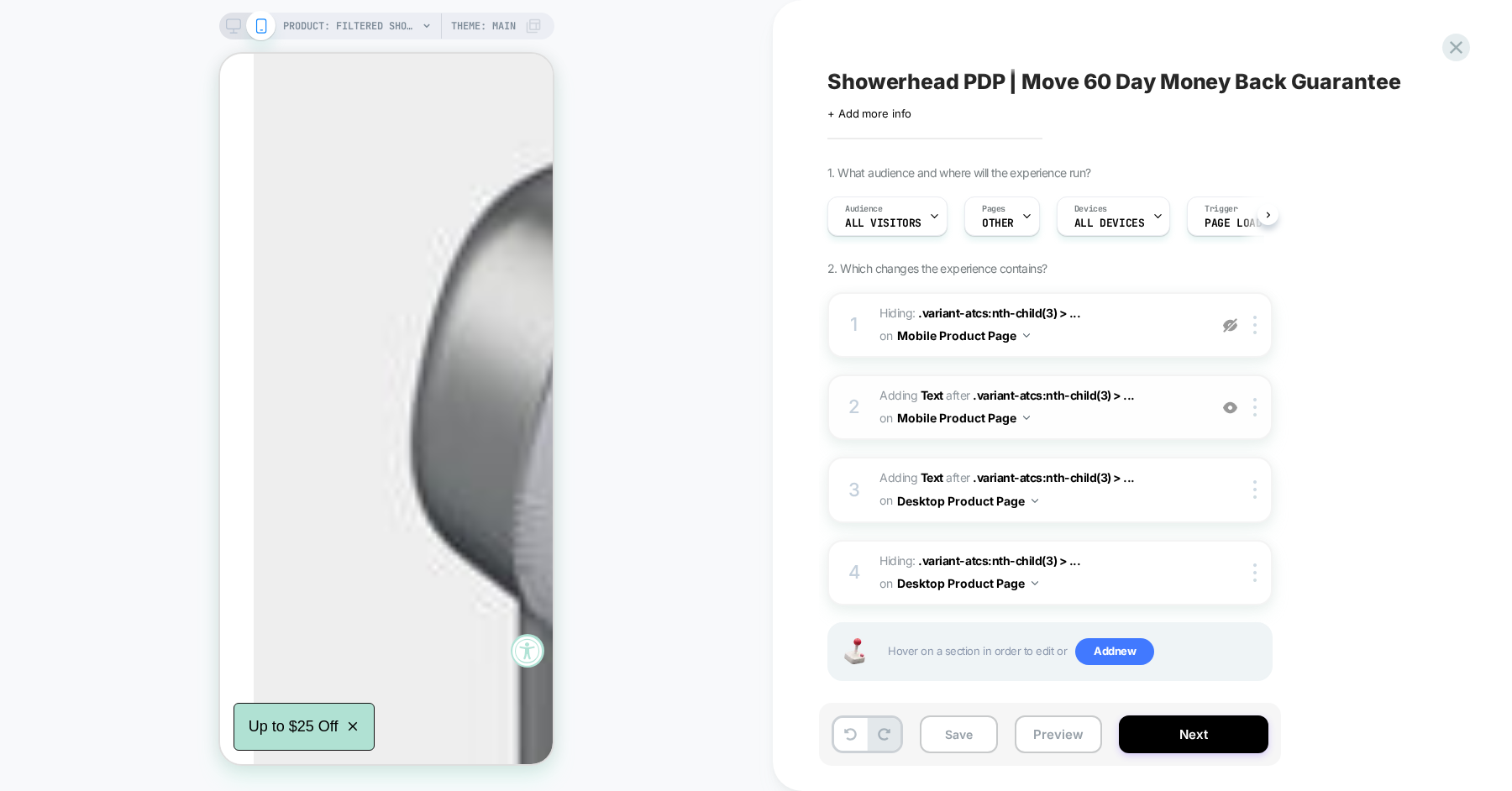
scroll to position [0, 1]
click at [1232, 400] on img at bounding box center [1230, 407] width 15 height 15
click at [1233, 410] on img at bounding box center [1230, 407] width 15 height 15
click at [1149, 488] on span "#_loomi_addon_1710357760913 Adding Text AFTER .variant-atcs:nth-child(3) > ... …" at bounding box center [1040, 489] width 320 height 45
click at [1229, 322] on img at bounding box center [1230, 325] width 15 height 15
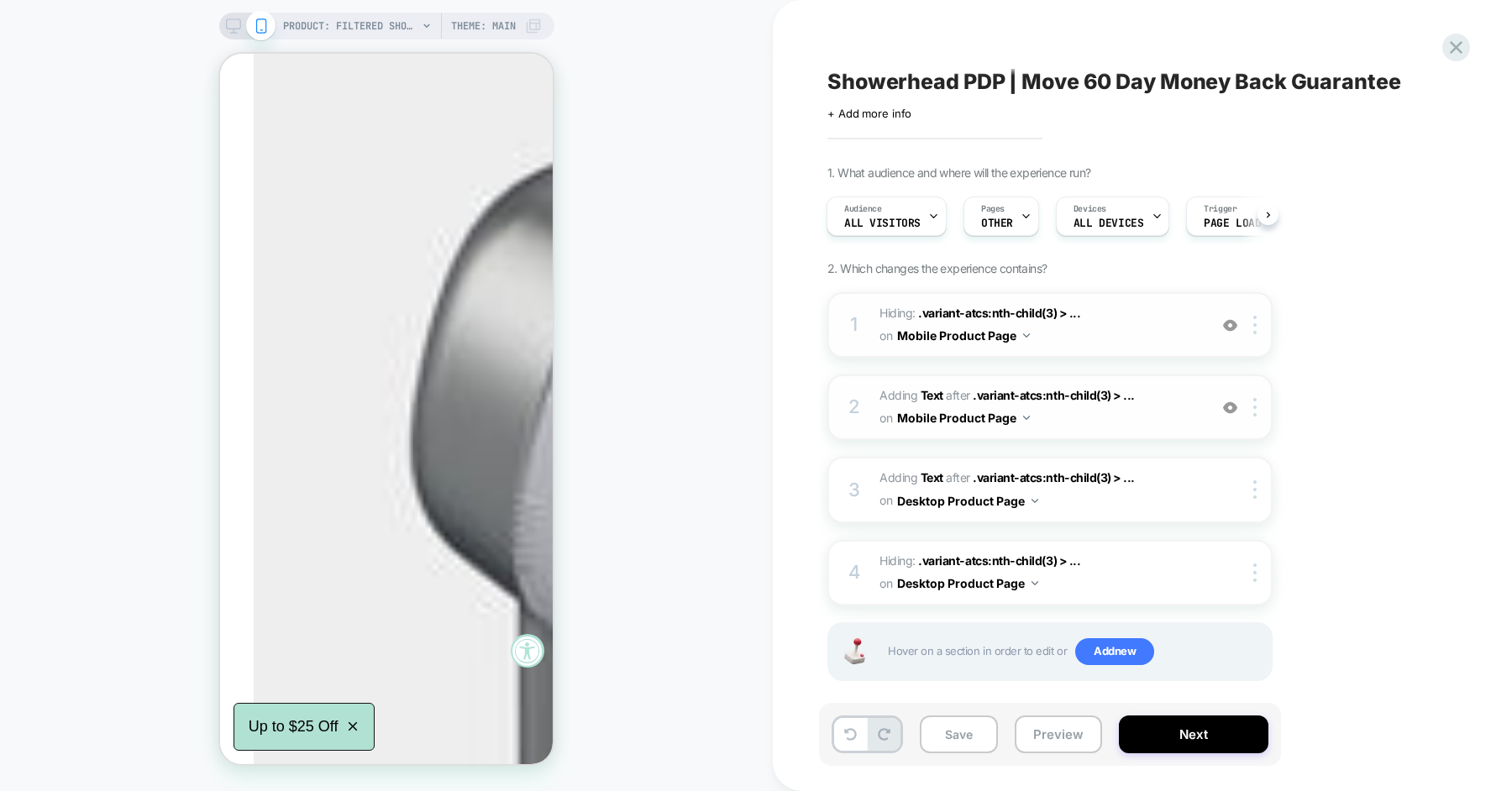
click at [1231, 409] on img at bounding box center [1230, 407] width 15 height 15
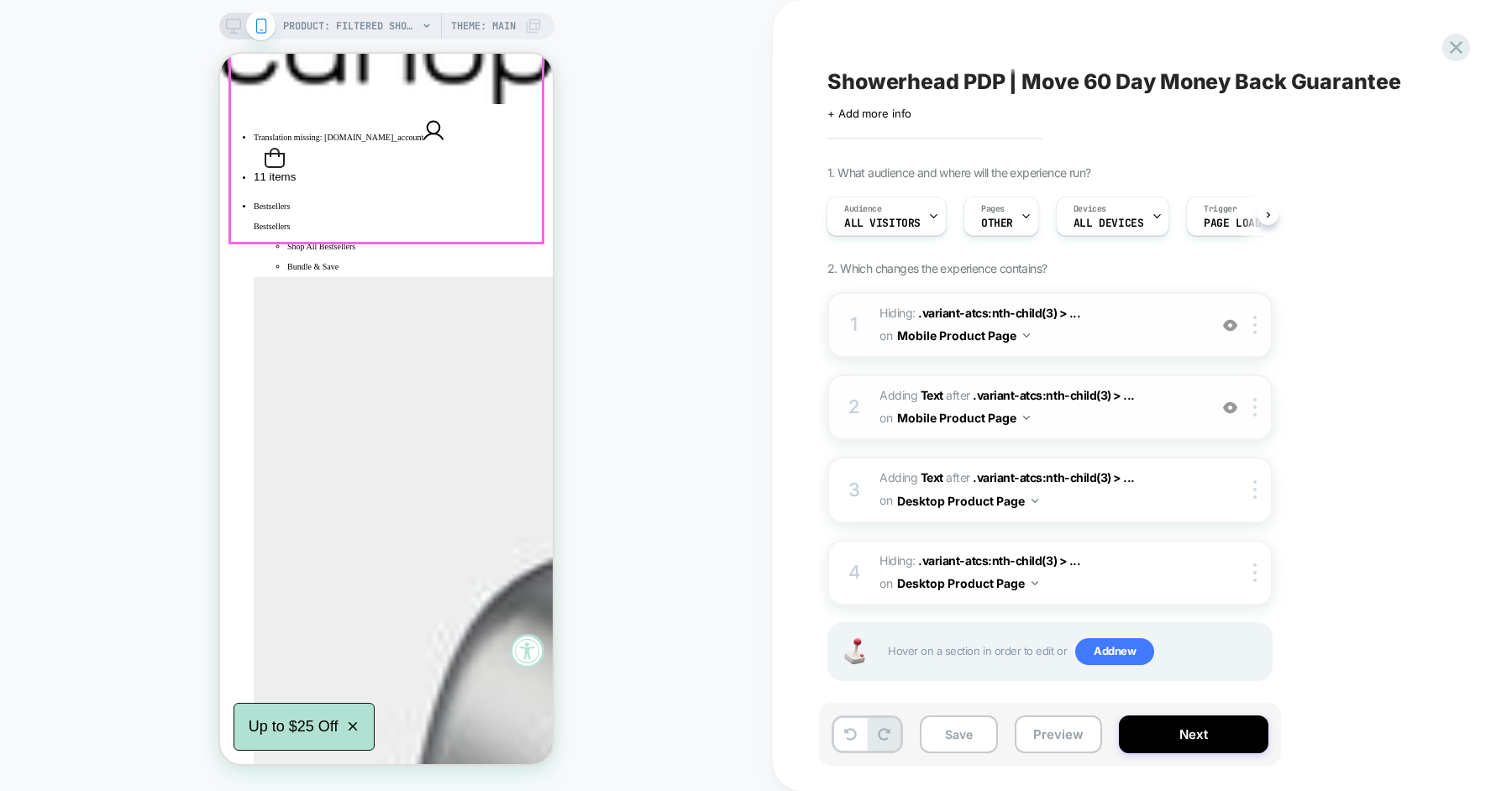
scroll to position [308, 0]
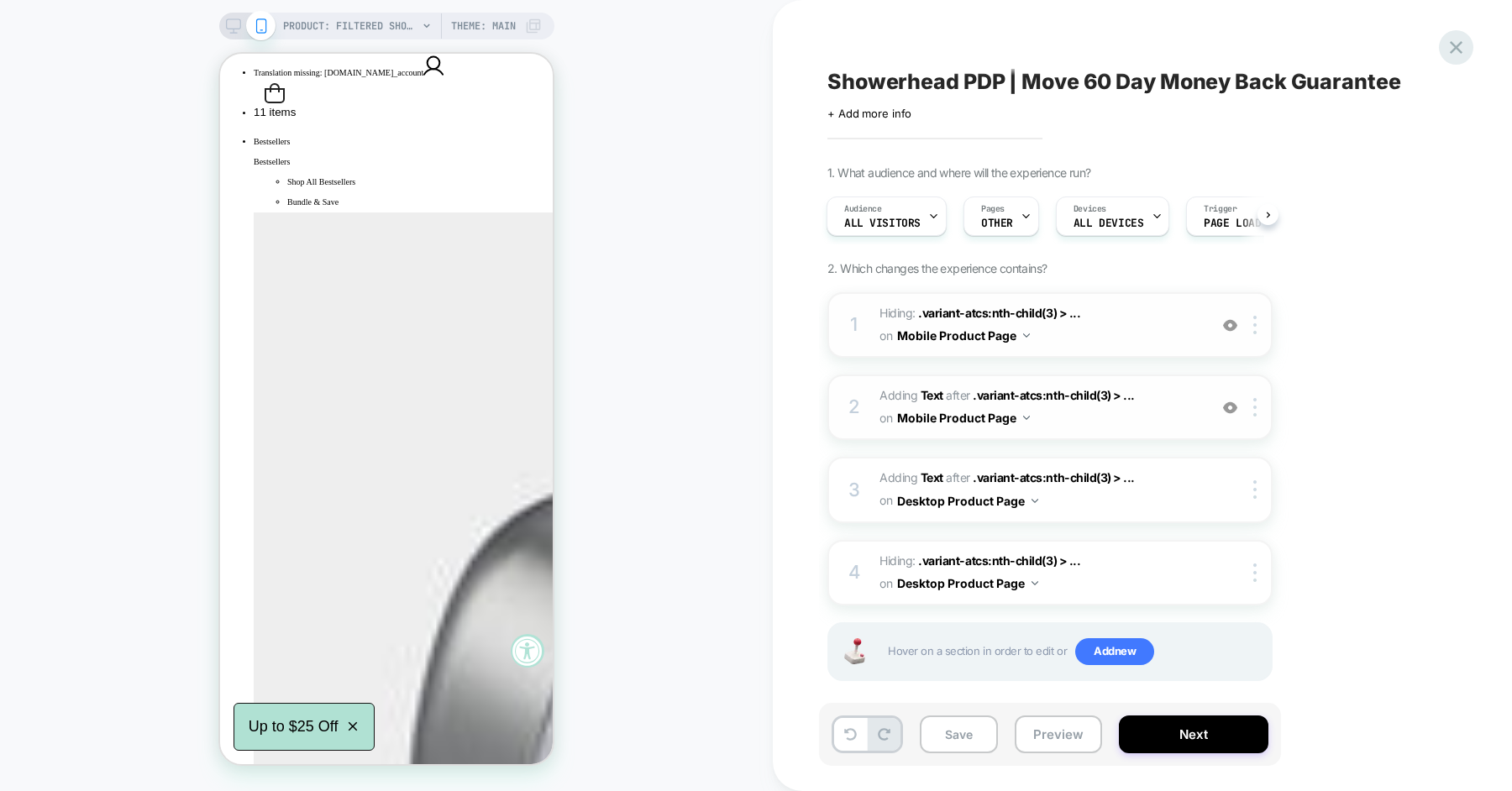
click at [1445, 44] on icon at bounding box center [1456, 48] width 22 height 22
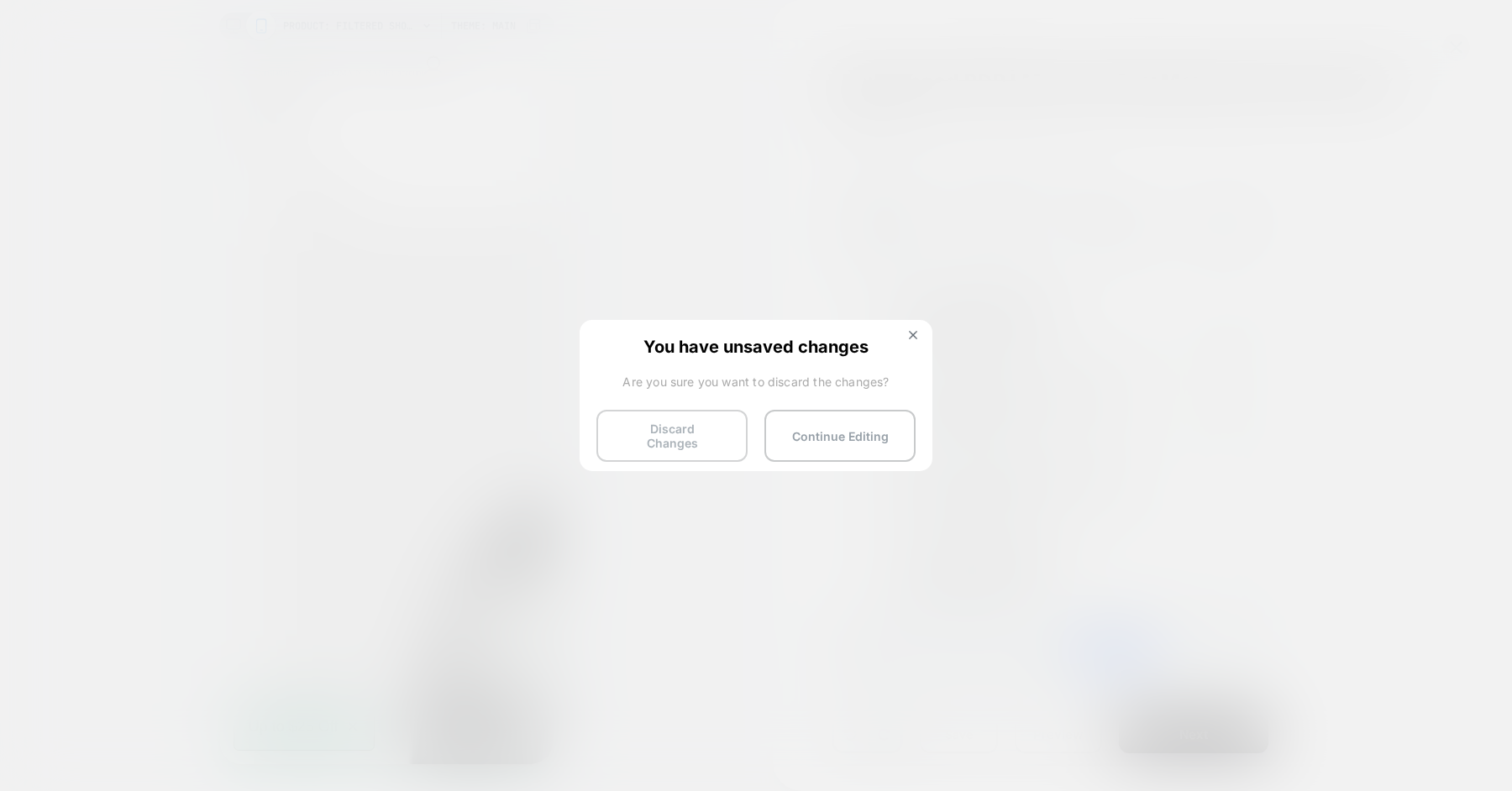
click at [702, 431] on button "Discard Changes" at bounding box center [672, 436] width 151 height 52
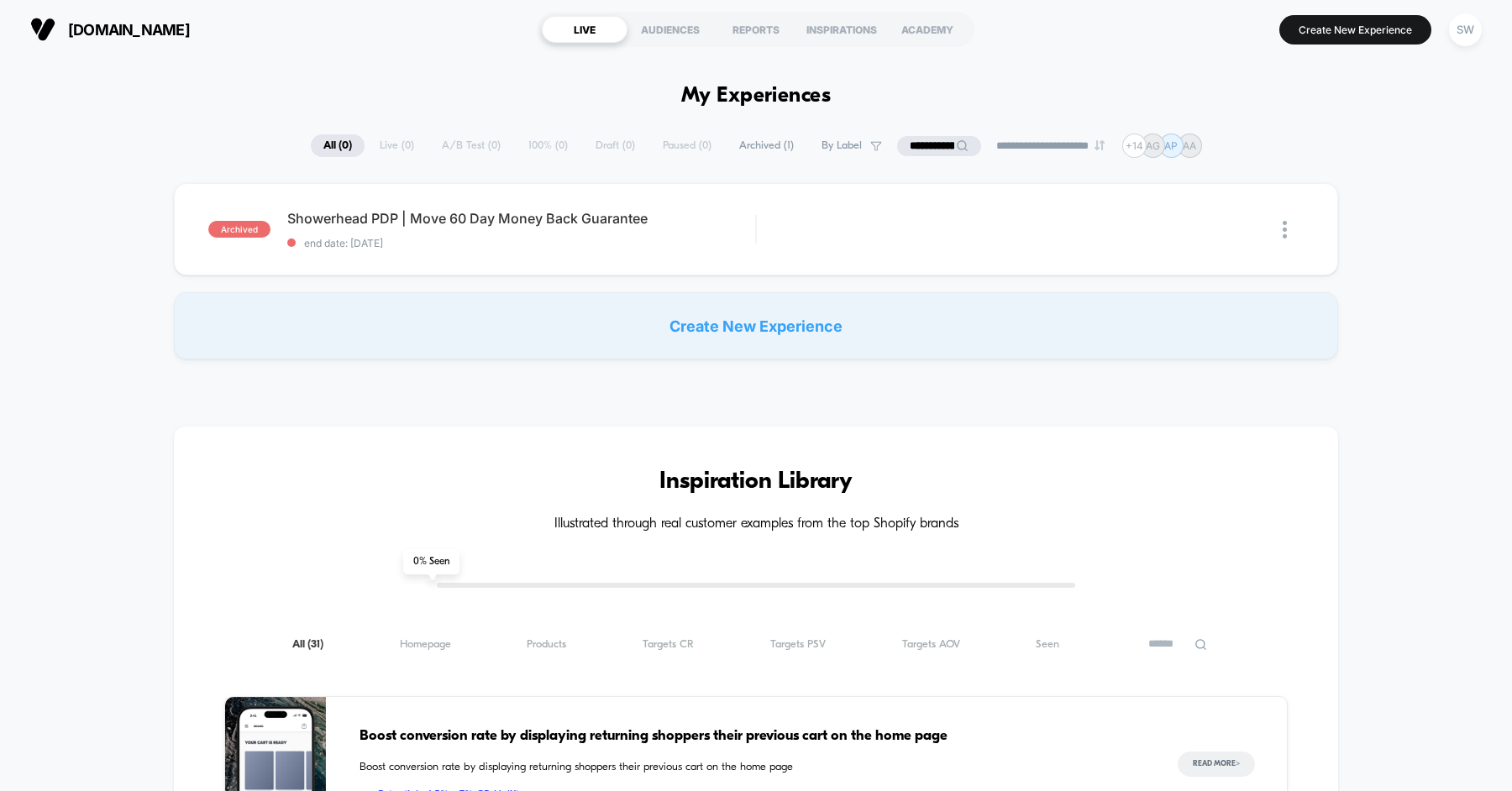
click at [906, 148] on input "**********" at bounding box center [939, 145] width 84 height 20
type input "**********"
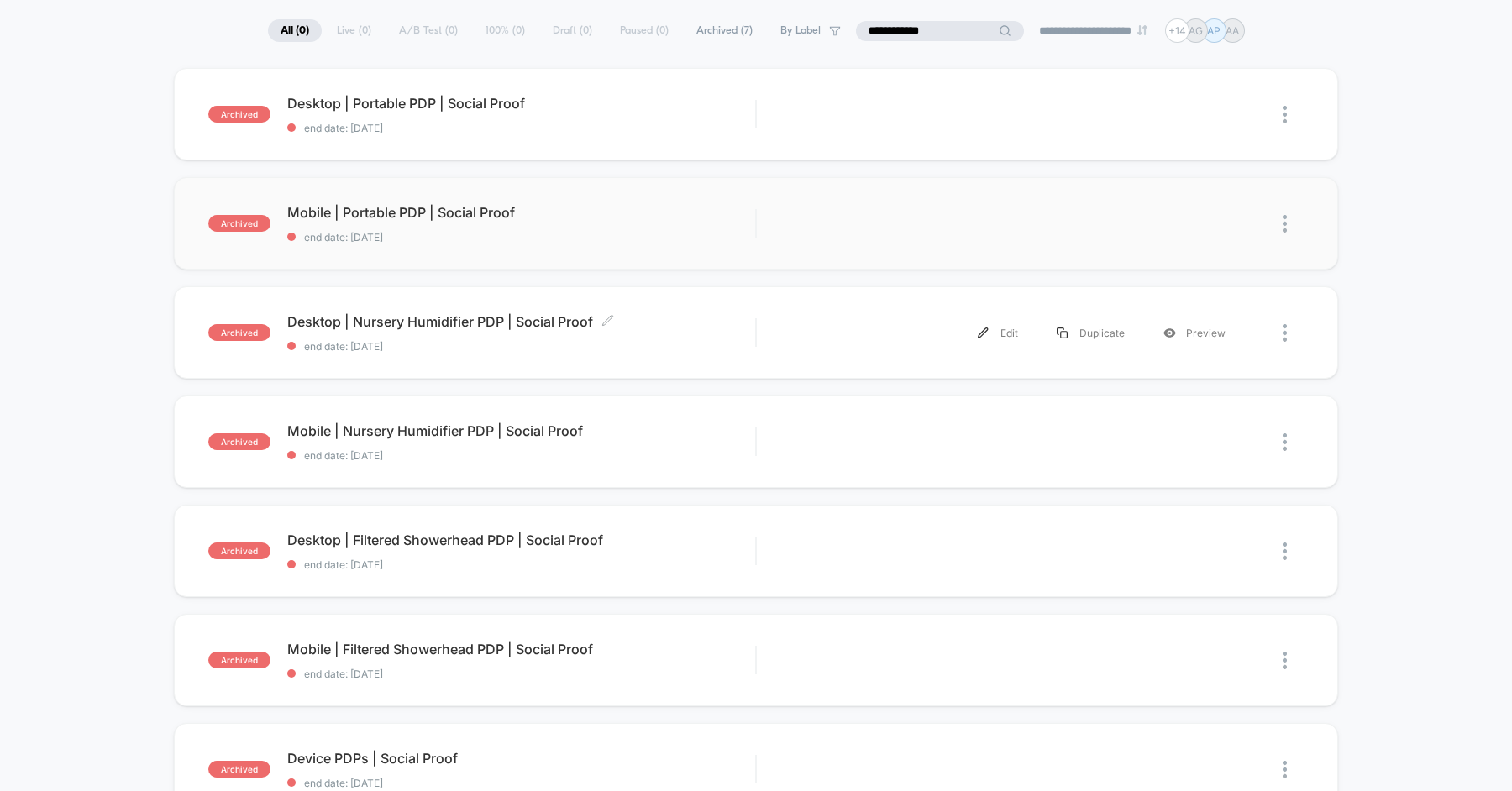
scroll to position [124, 0]
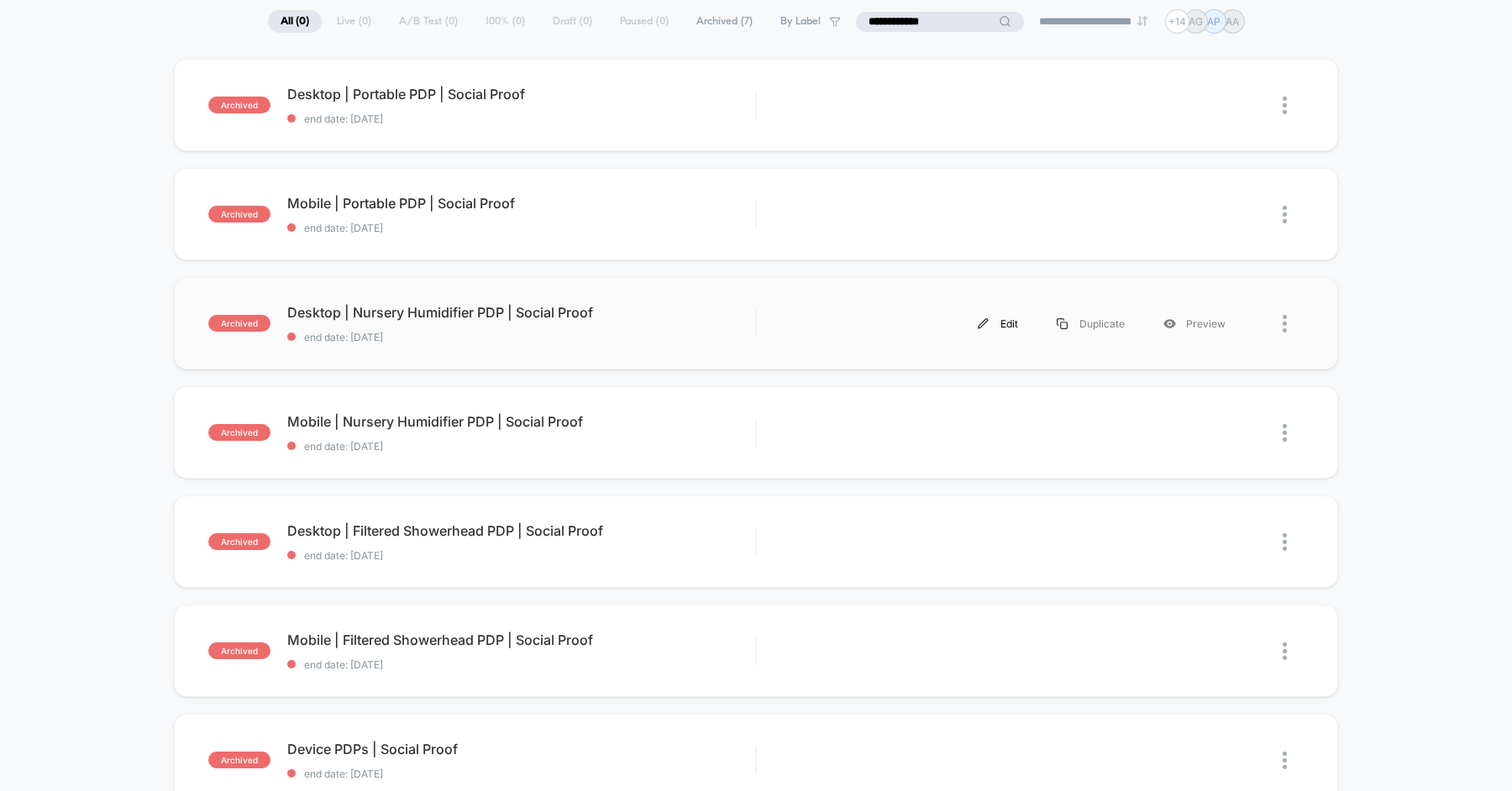
click at [1006, 322] on div "Edit" at bounding box center [997, 324] width 79 height 38
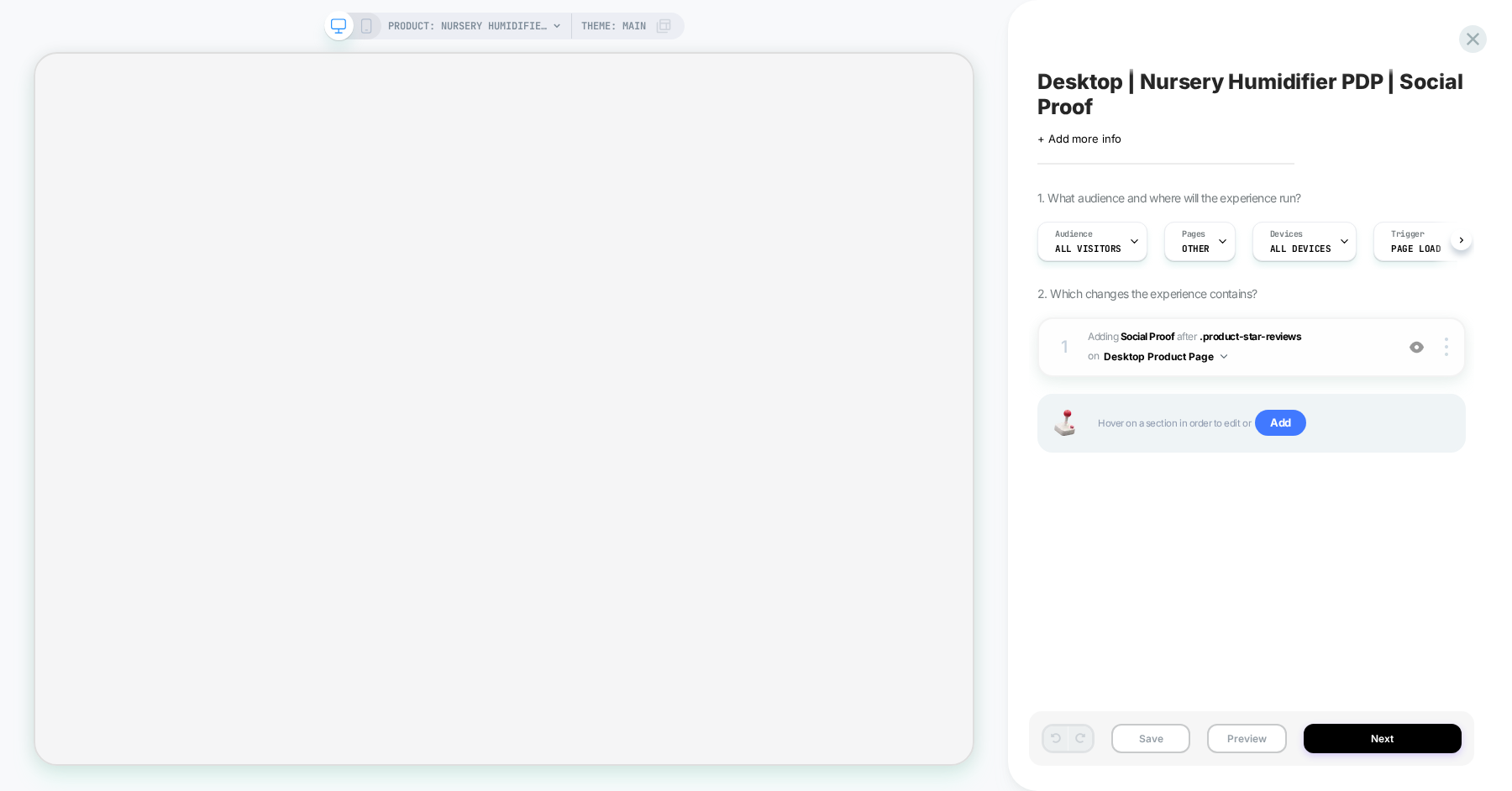
click at [1345, 347] on span "#_loomi_addon_1715195615725_dup1715195983 Adding Social Proof AFTER .product-st…" at bounding box center [1237, 348] width 298 height 40
click at [1141, 339] on b "Social Proof" at bounding box center [1148, 336] width 54 height 13
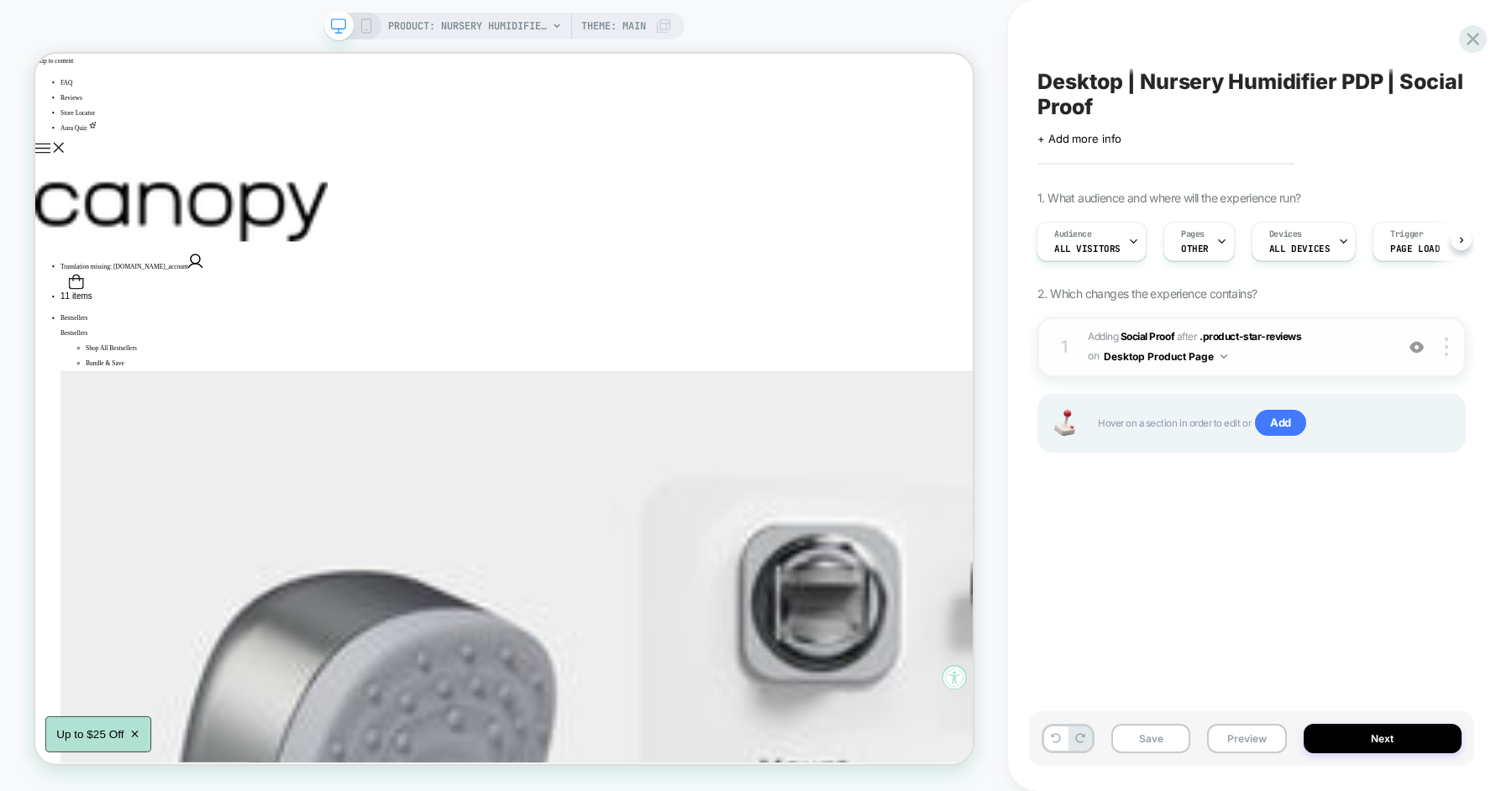
scroll to position [0, 2]
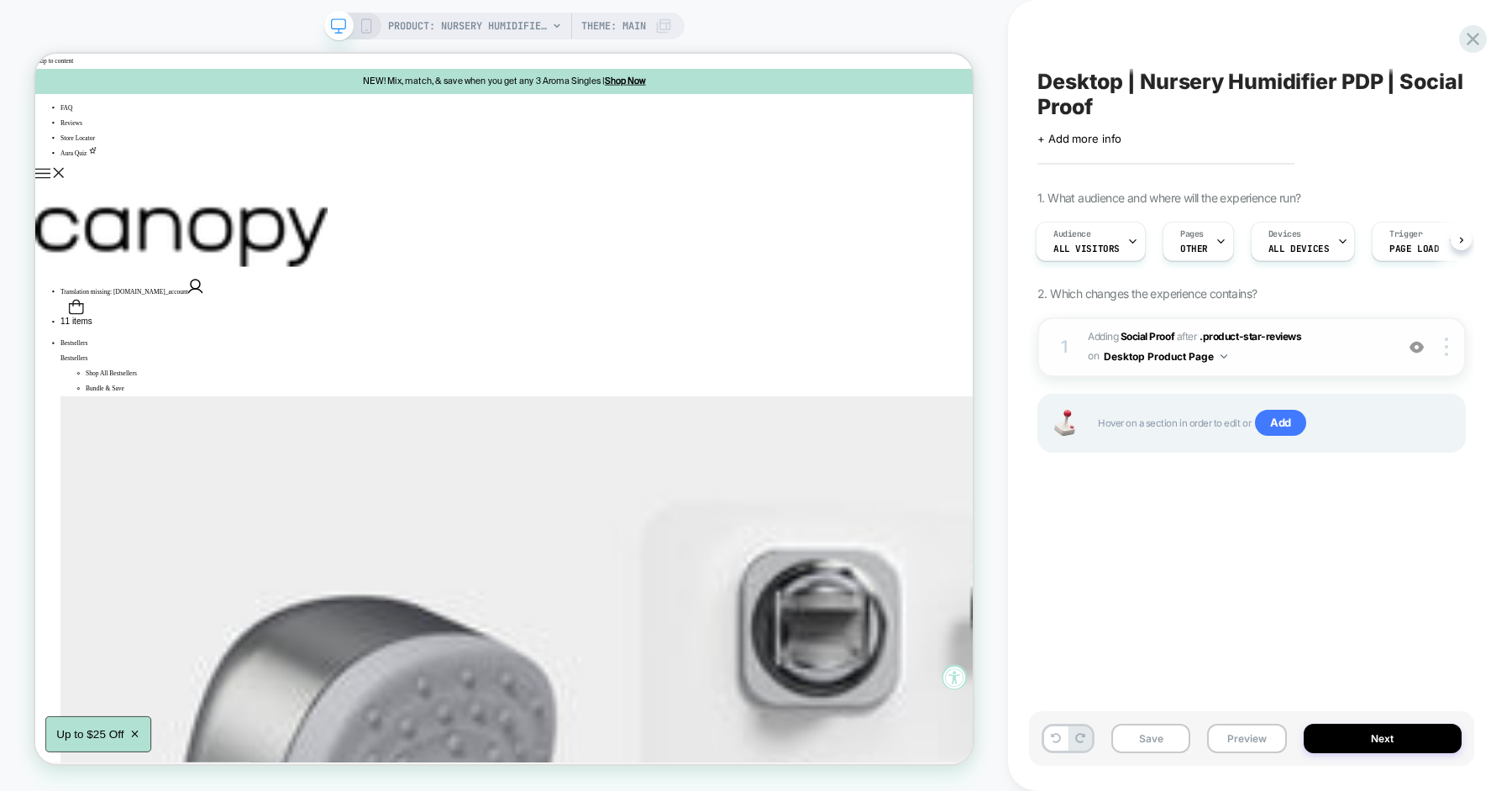
click at [1413, 344] on img at bounding box center [1417, 347] width 15 height 15
click at [1358, 355] on span "#_loomi_addon_1715195615725_dup1715195983 Adding Social Proof AFTER .product-st…" at bounding box center [1237, 348] width 298 height 40
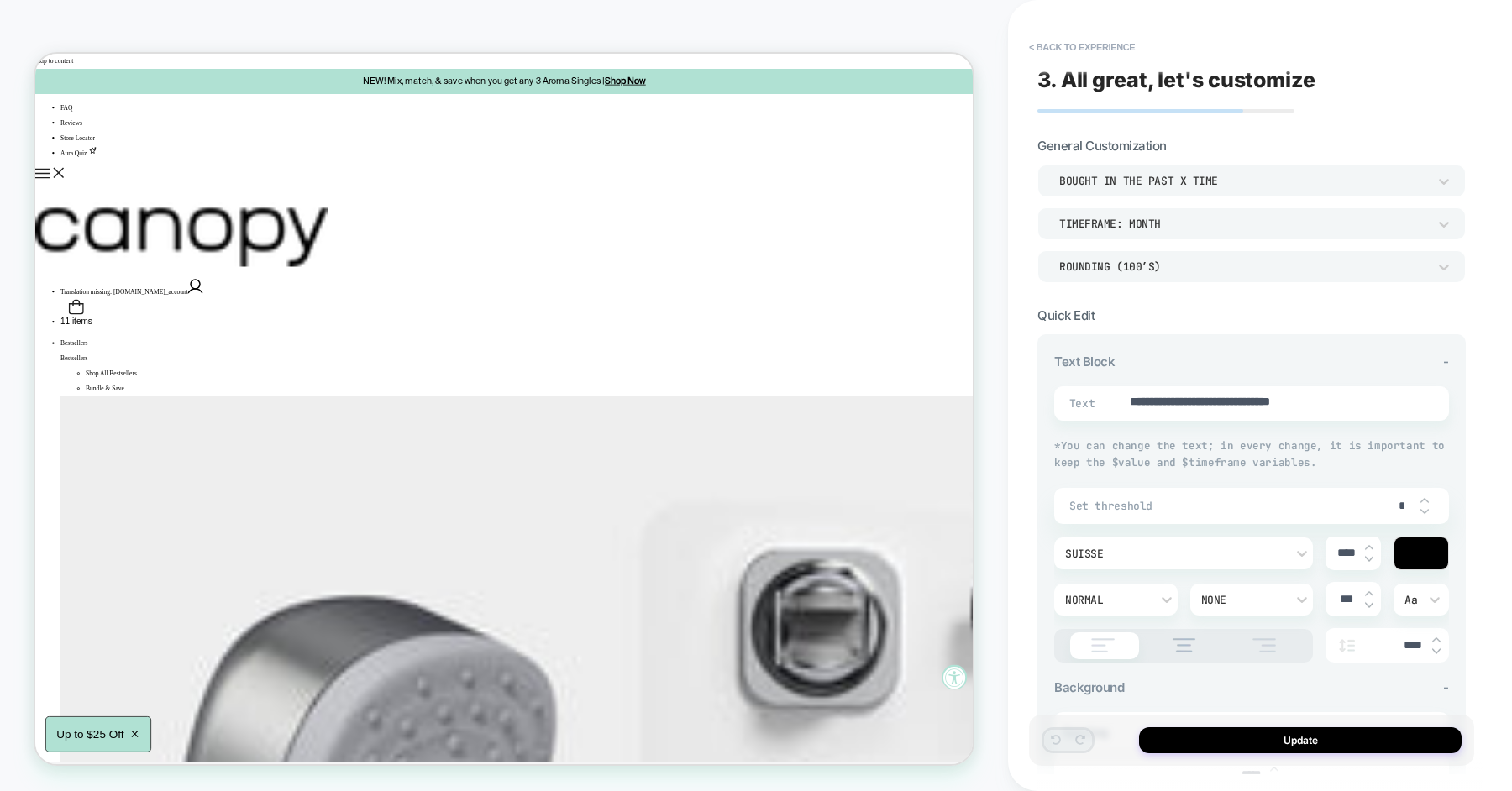
type textarea "*"
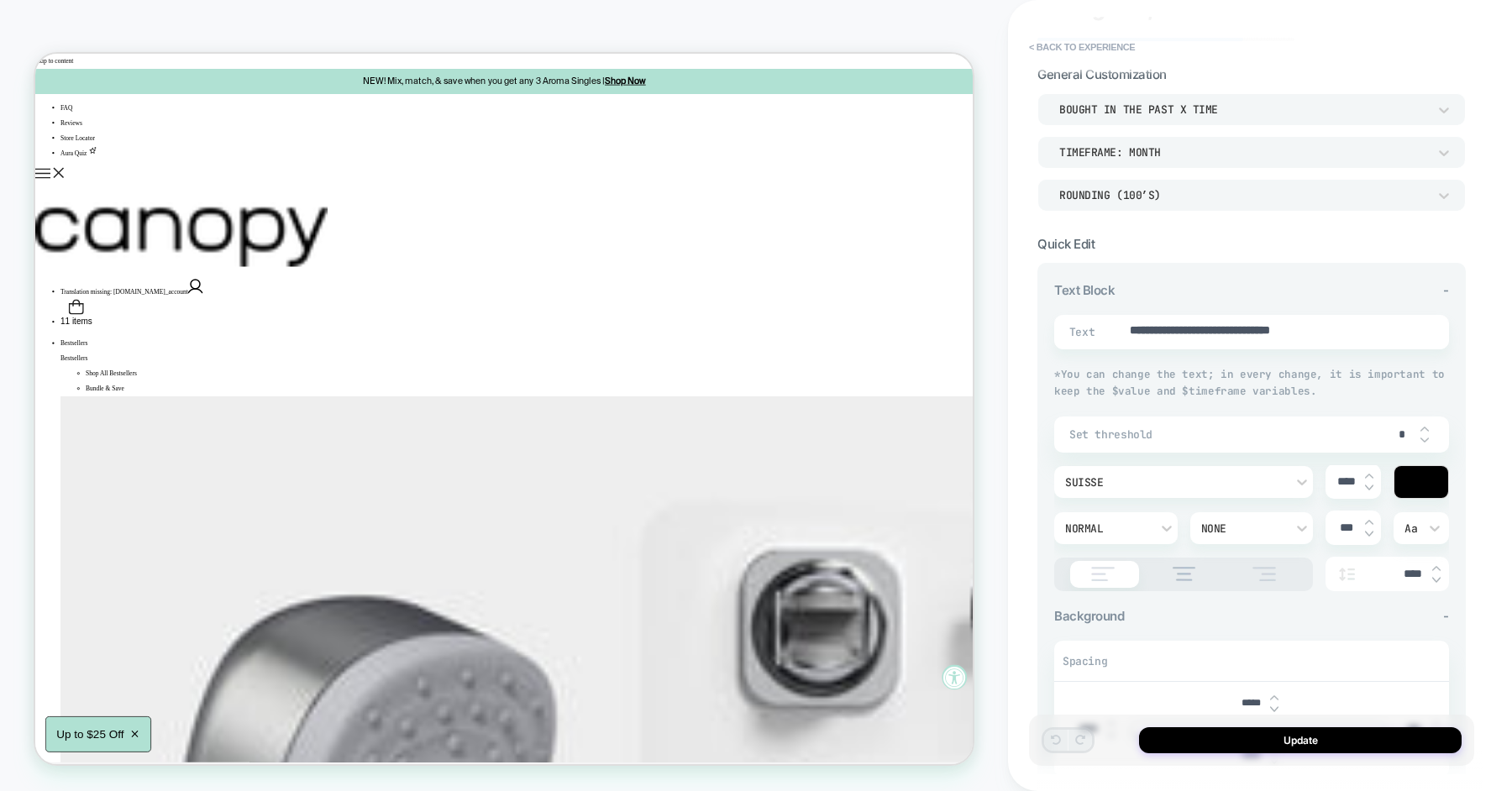
scroll to position [66, 0]
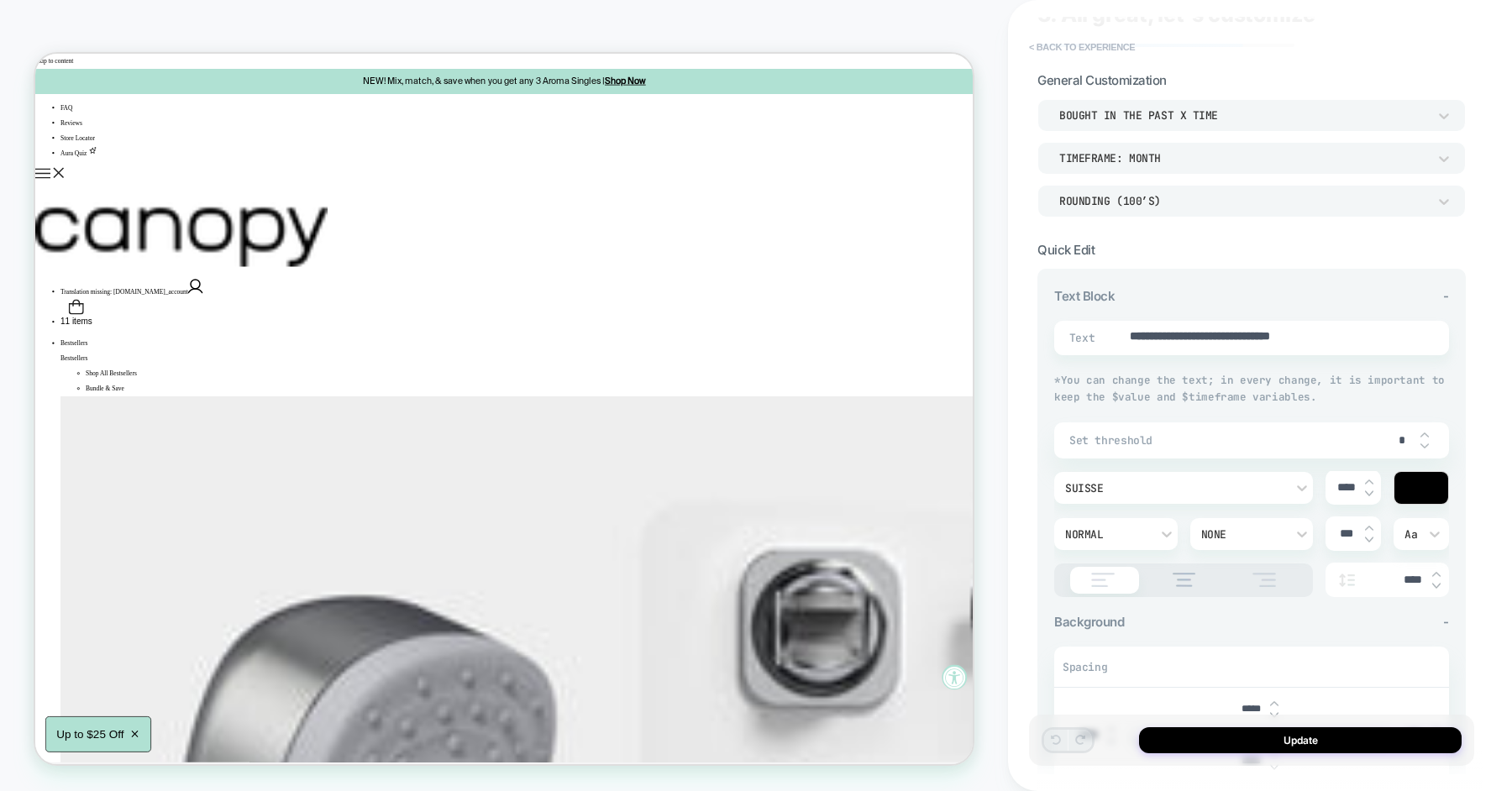
click at [1105, 50] on button "< Back to experience" at bounding box center [1082, 47] width 123 height 27
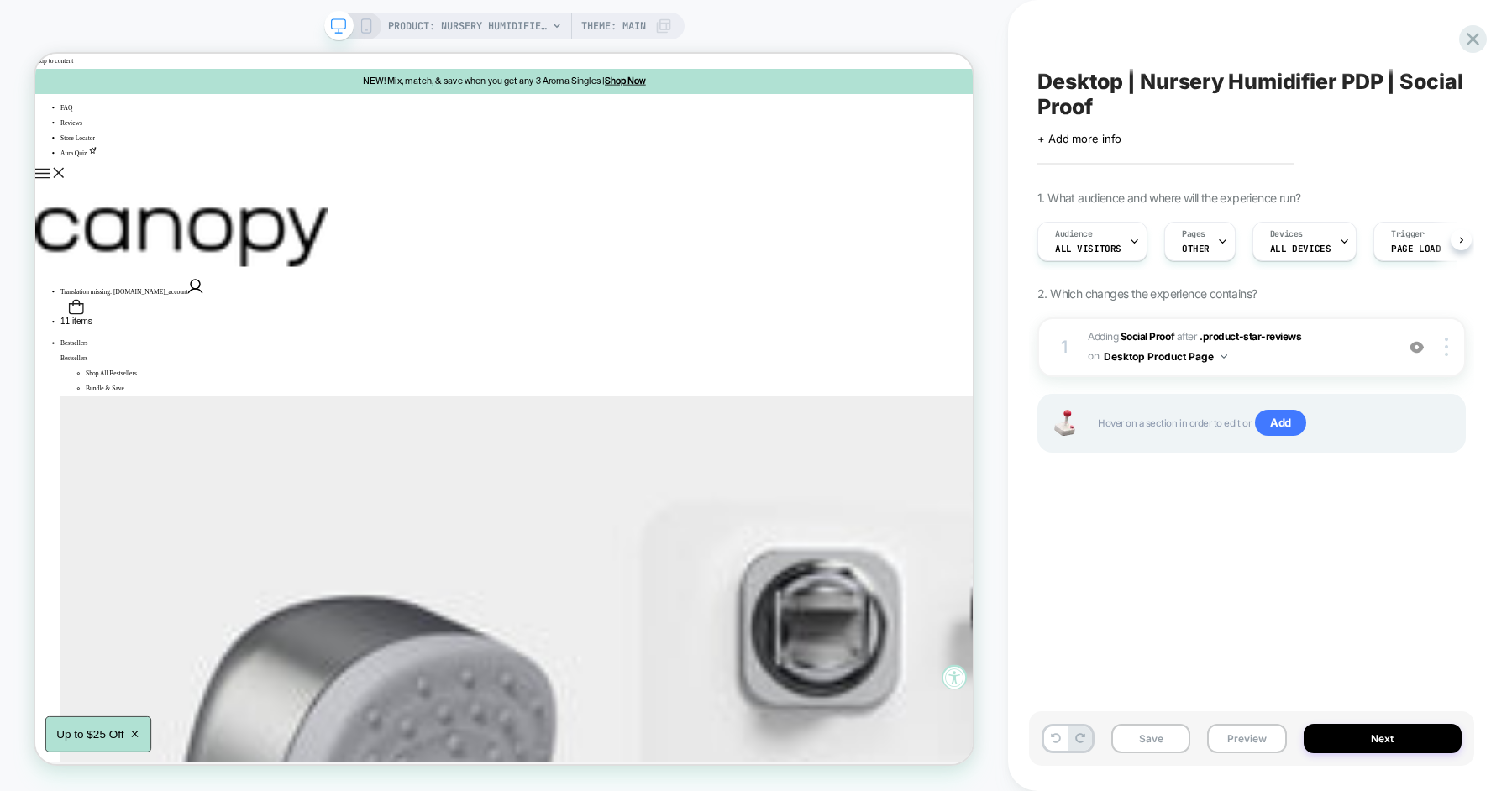
scroll to position [0, 1]
